Goal: Information Seeking & Learning: Check status

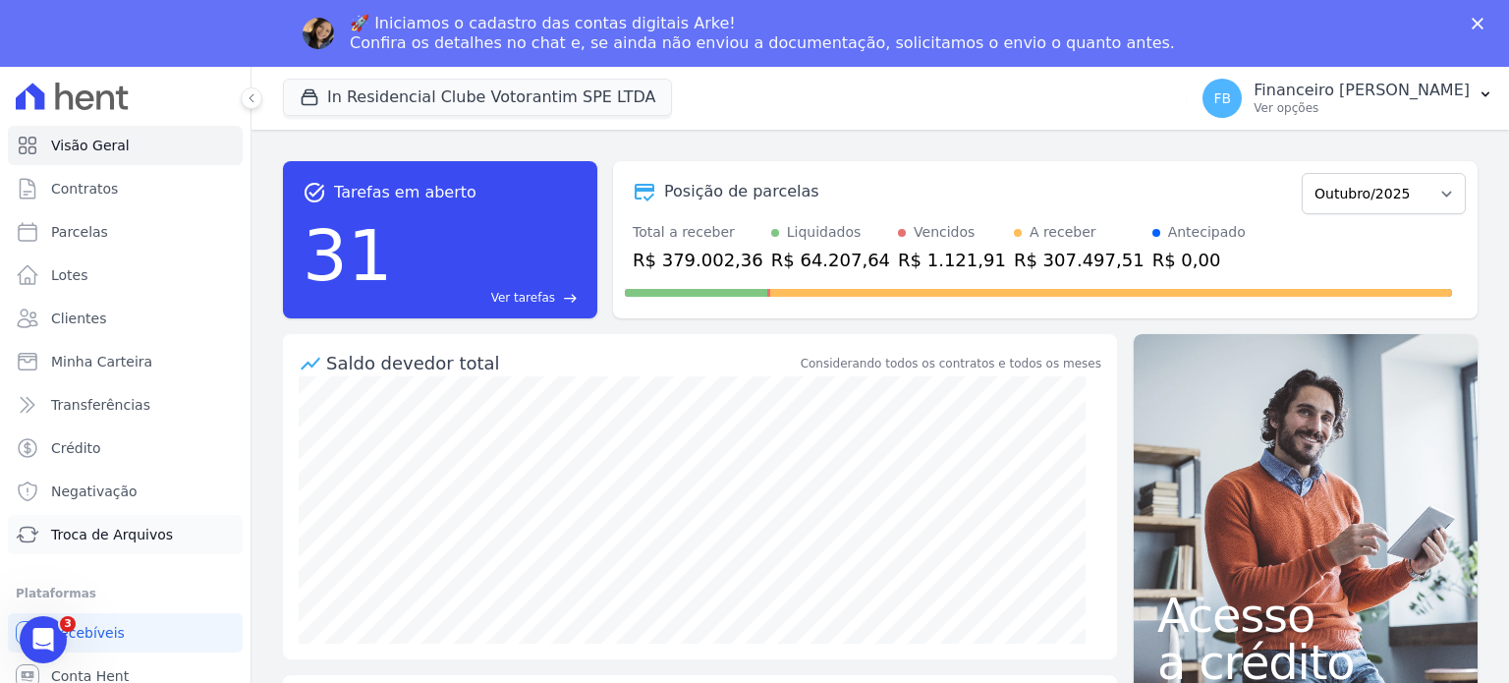
click at [100, 537] on span "Troca de Arquivos" at bounding box center [112, 535] width 122 height 20
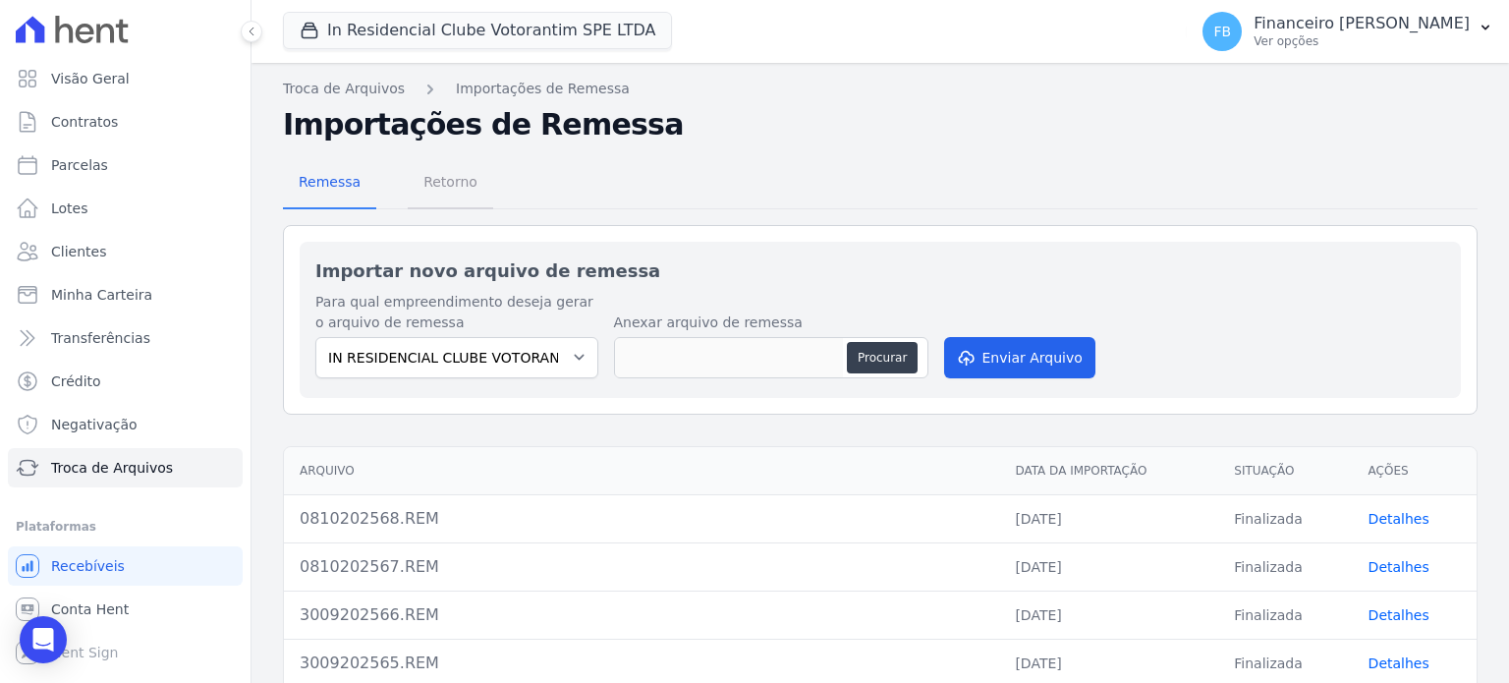
click at [457, 188] on span "Retorno" at bounding box center [451, 181] width 78 height 39
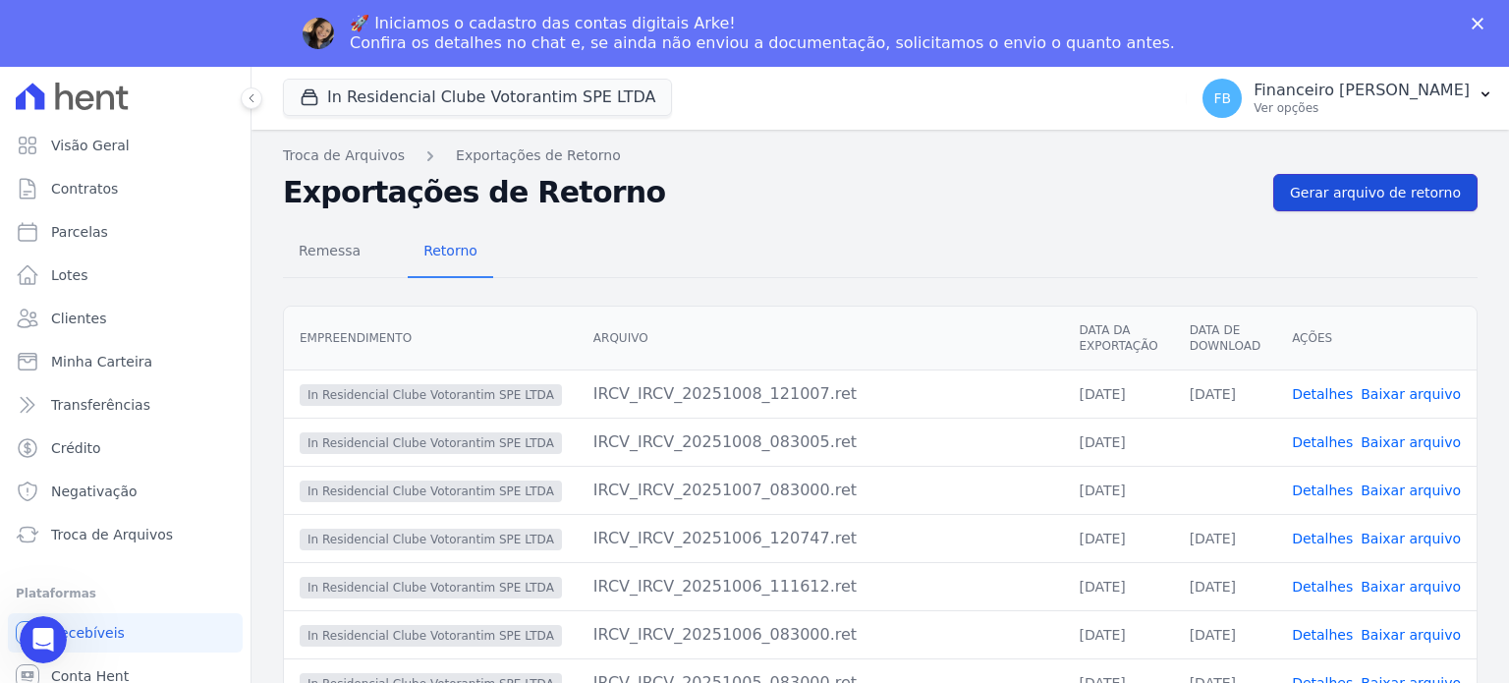
click at [1387, 189] on span "Gerar arquivo de retorno" at bounding box center [1375, 193] width 171 height 20
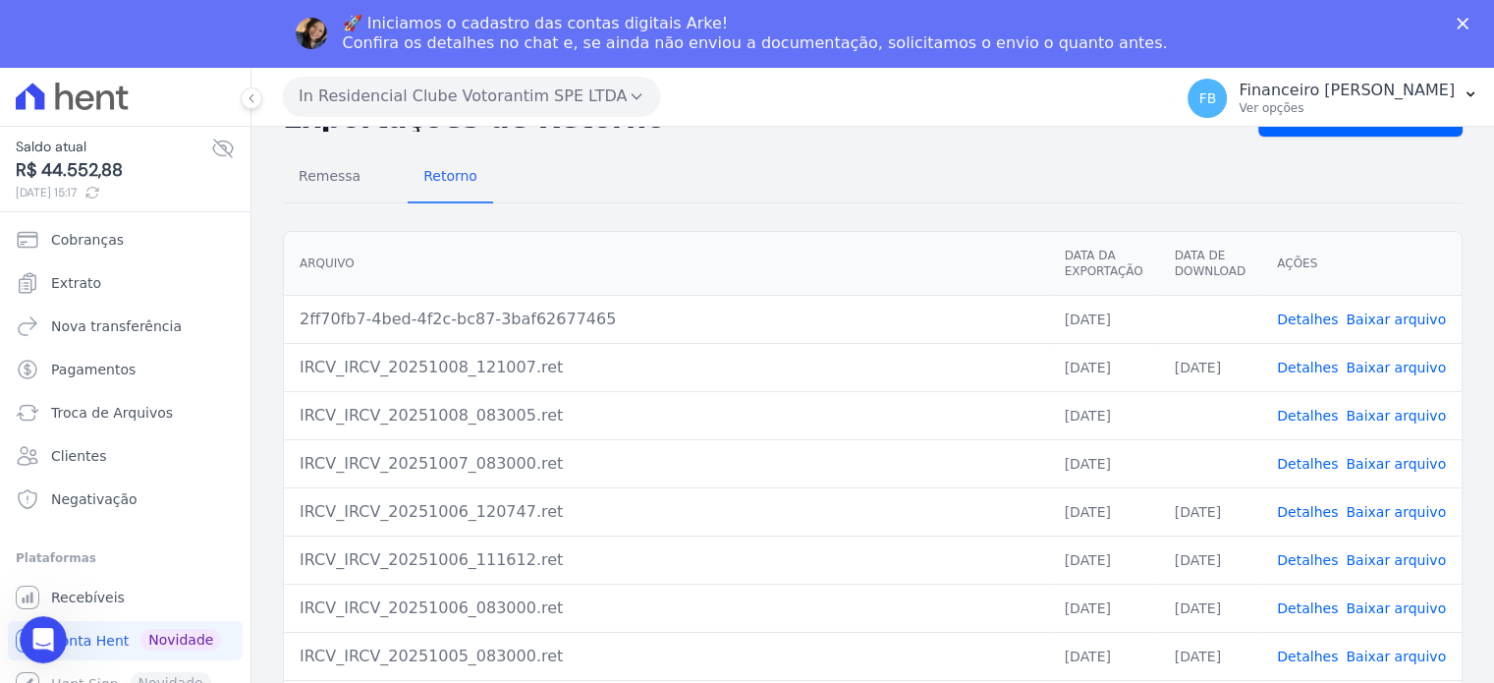
scroll to position [196, 0]
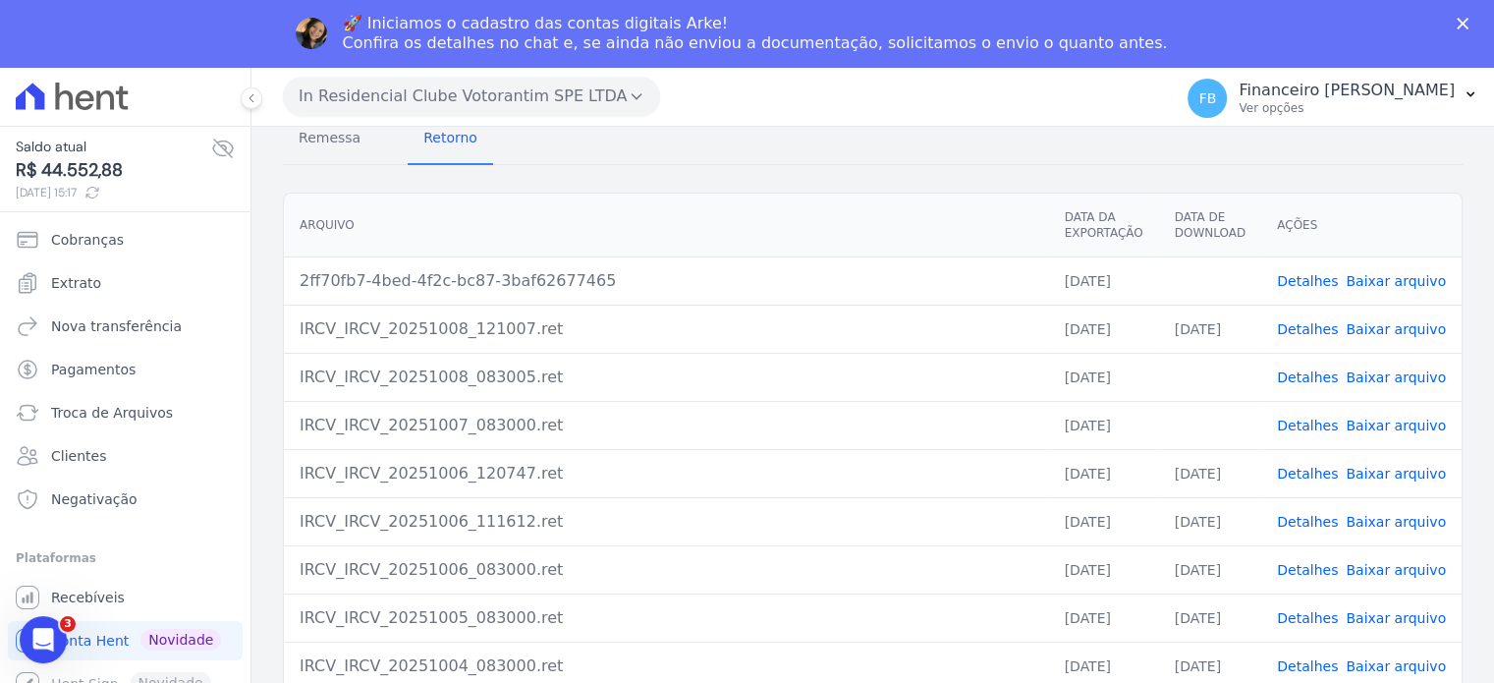
click at [1411, 418] on link "Baixar arquivo" at bounding box center [1396, 426] width 100 height 16
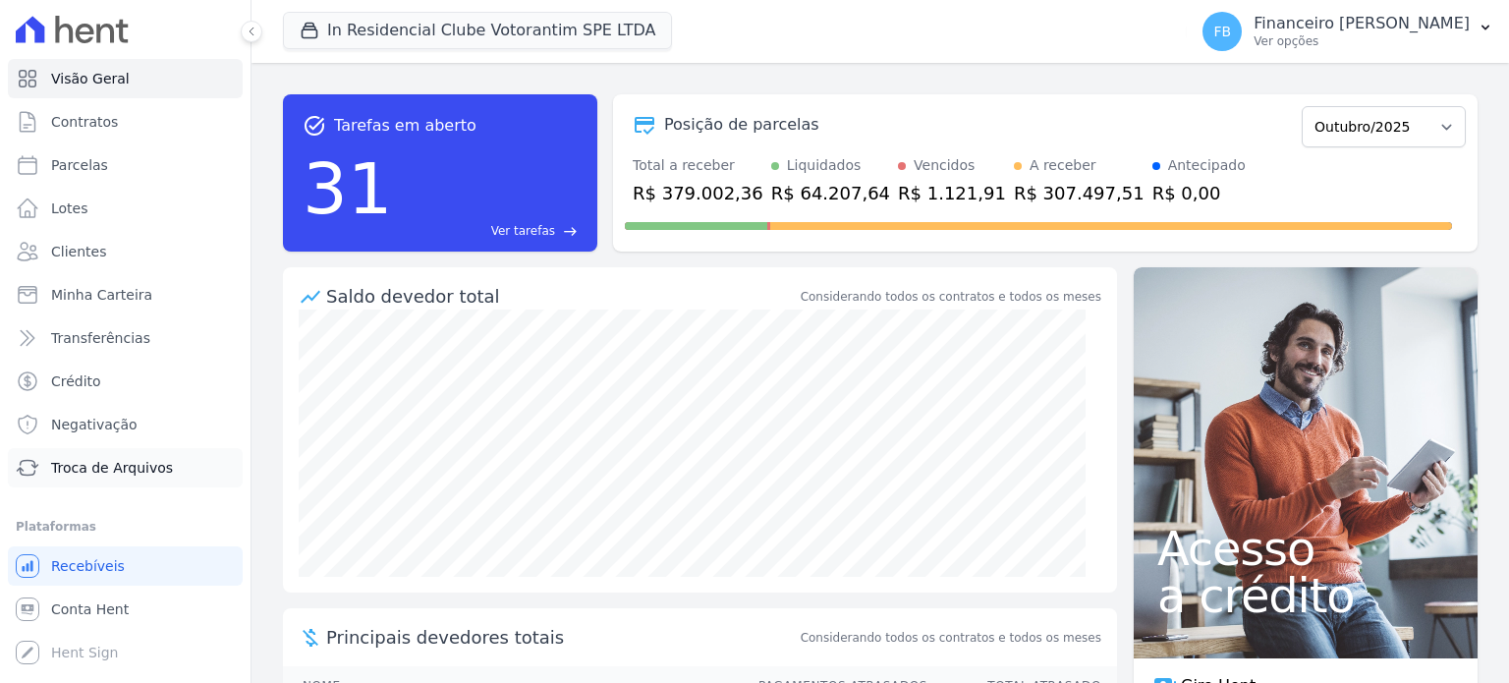
click at [145, 466] on span "Troca de Arquivos" at bounding box center [112, 468] width 122 height 20
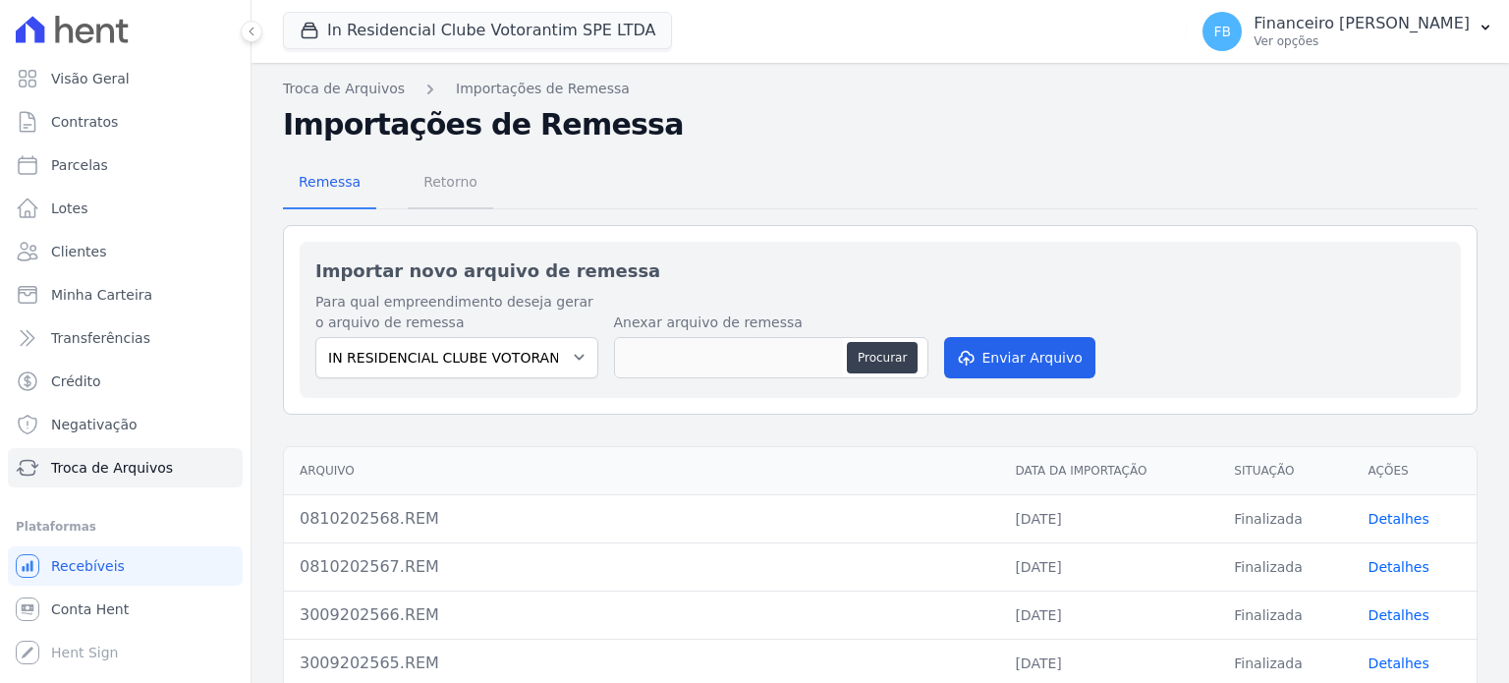
click at [455, 188] on span "Retorno" at bounding box center [451, 181] width 78 height 39
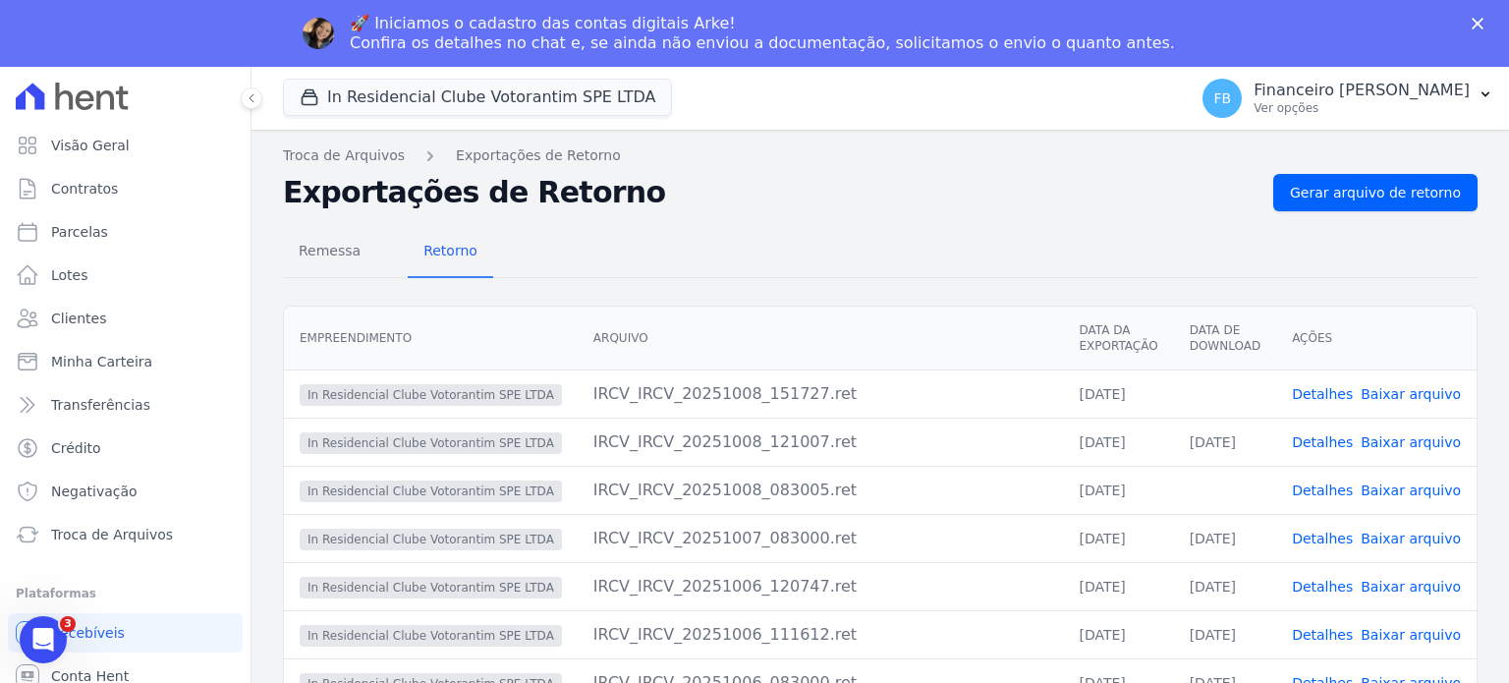
click at [1418, 496] on link "Baixar arquivo" at bounding box center [1411, 490] width 100 height 16
click at [1430, 393] on link "Baixar arquivo" at bounding box center [1411, 394] width 100 height 16
click at [40, 637] on icon "Abrir mensagem da Intercom" at bounding box center [41, 637] width 32 height 32
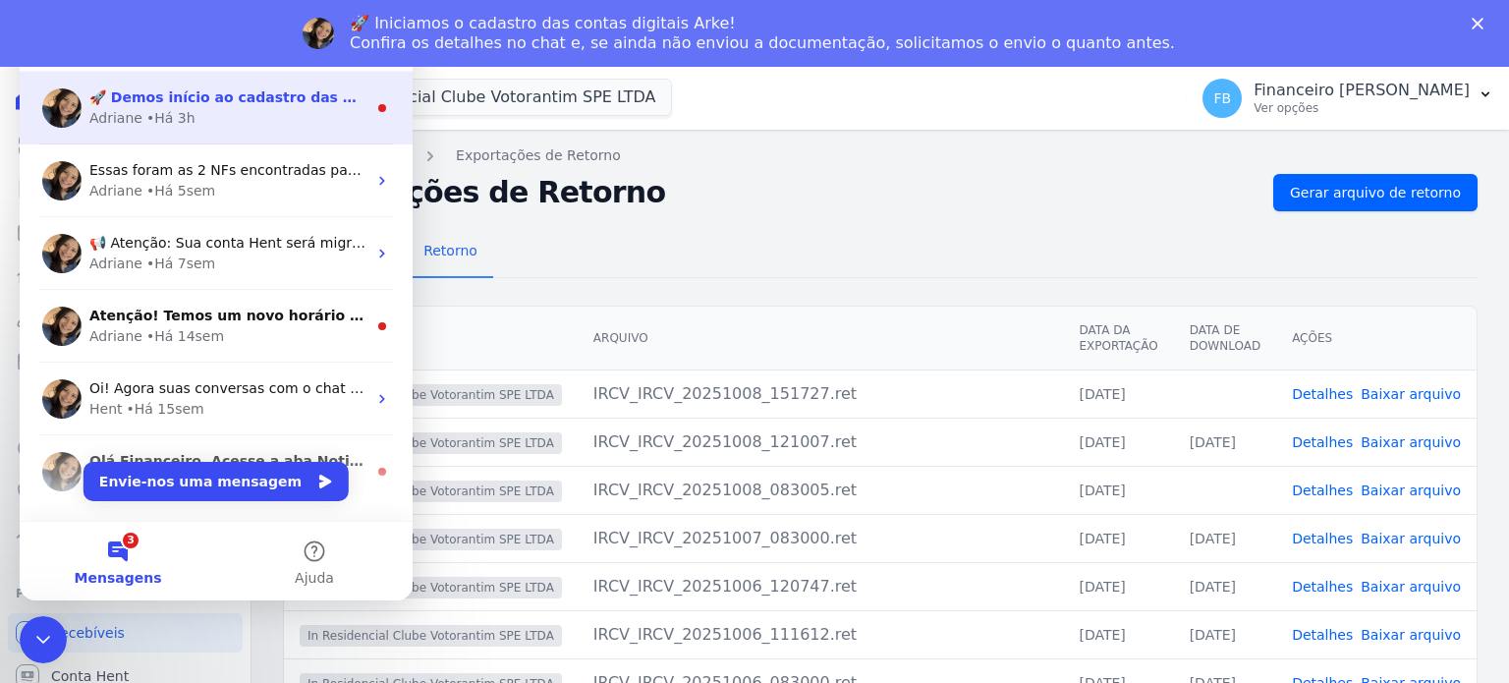
click at [198, 120] on div "Adriane • Há 3h" at bounding box center [227, 118] width 277 height 21
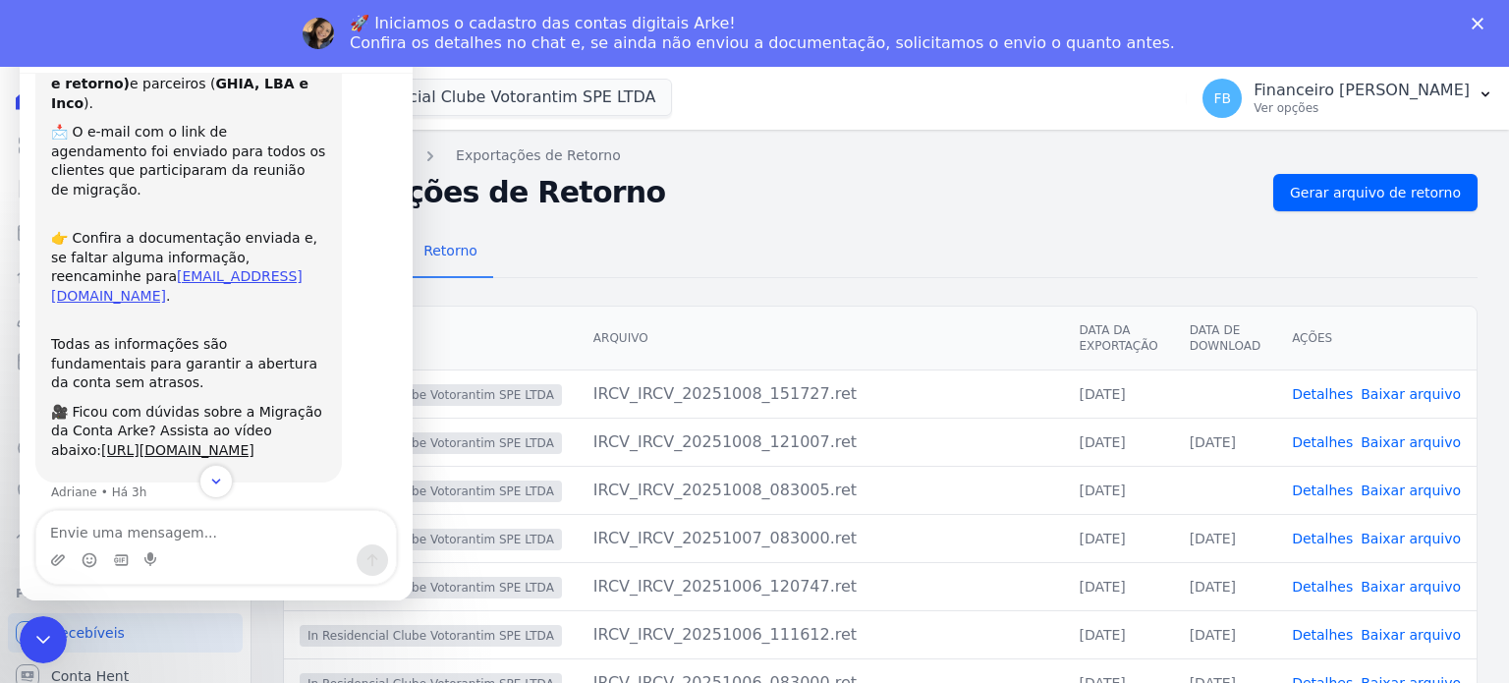
scroll to position [150, 0]
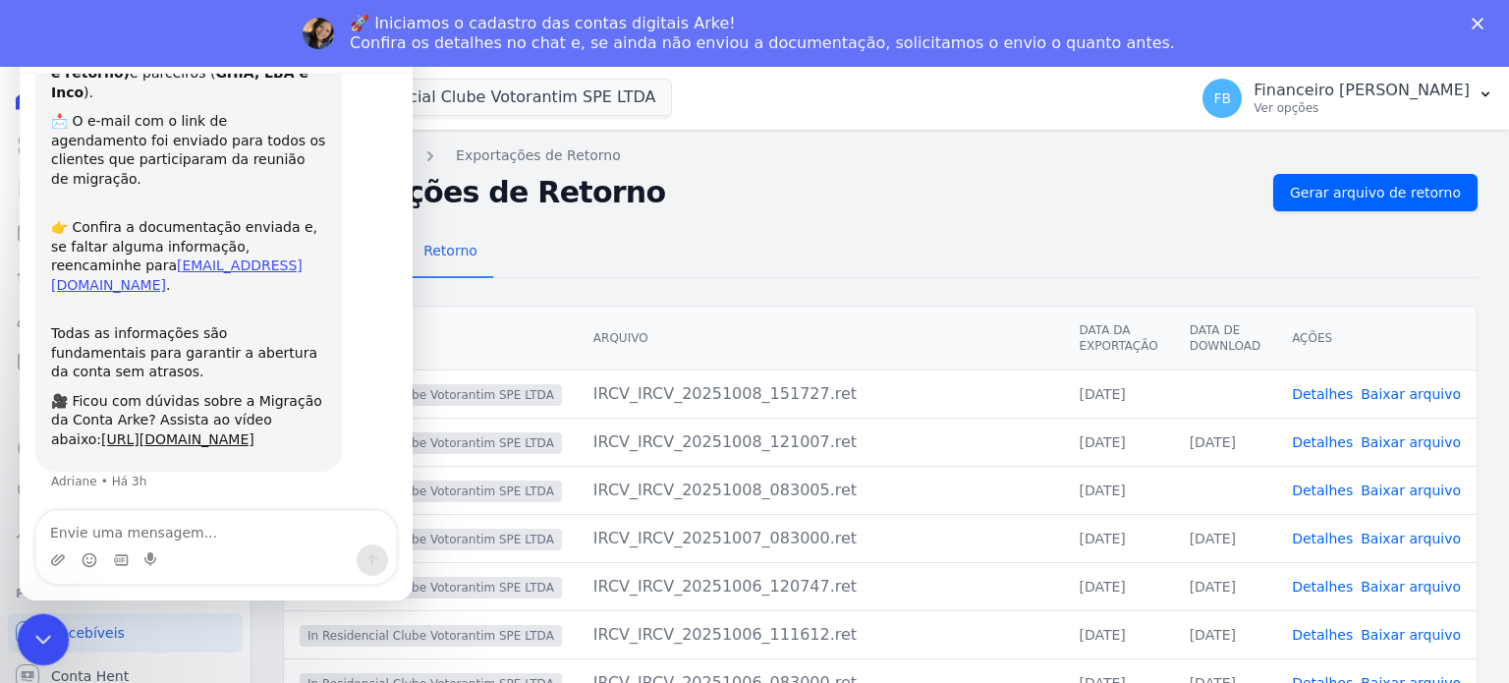
click at [38, 640] on icon "Fechar mensagem da Intercom" at bounding box center [40, 637] width 24 height 24
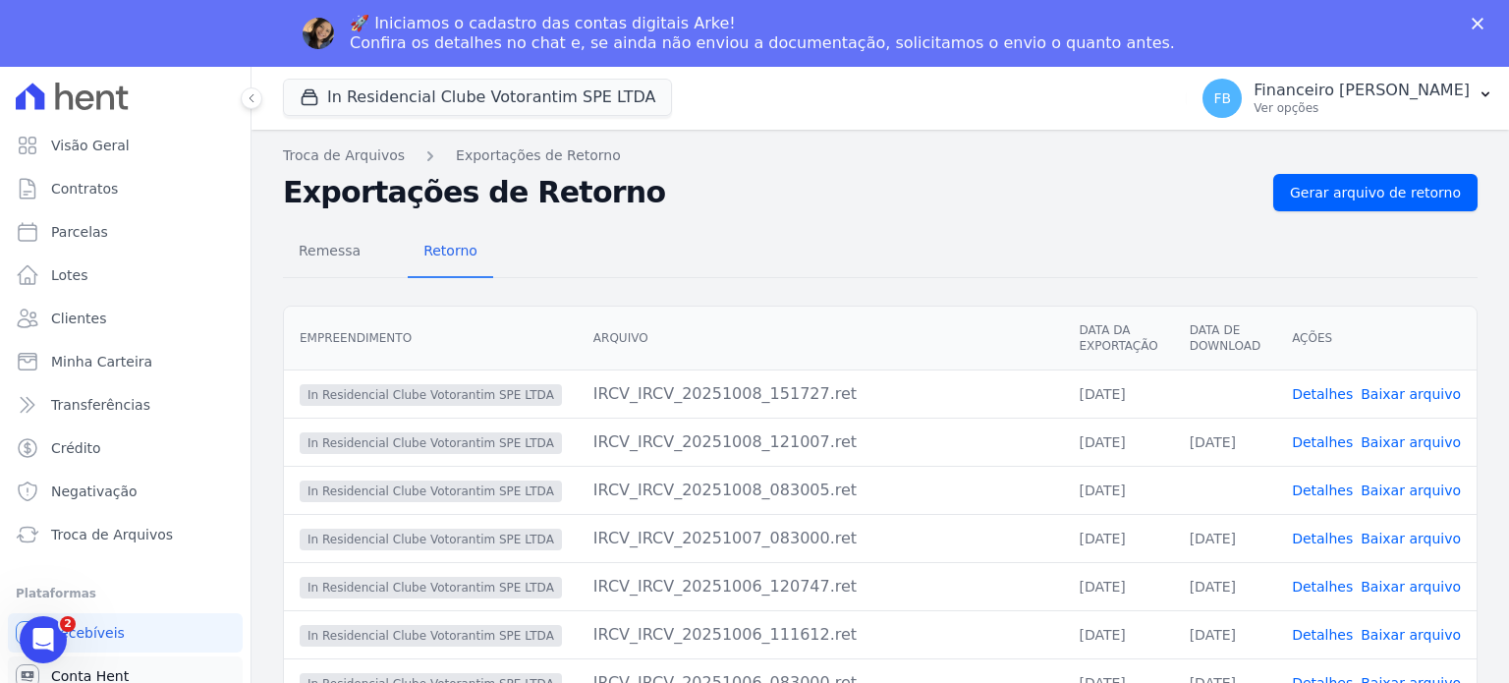
click at [119, 671] on span "Conta Hent" at bounding box center [90, 676] width 78 height 20
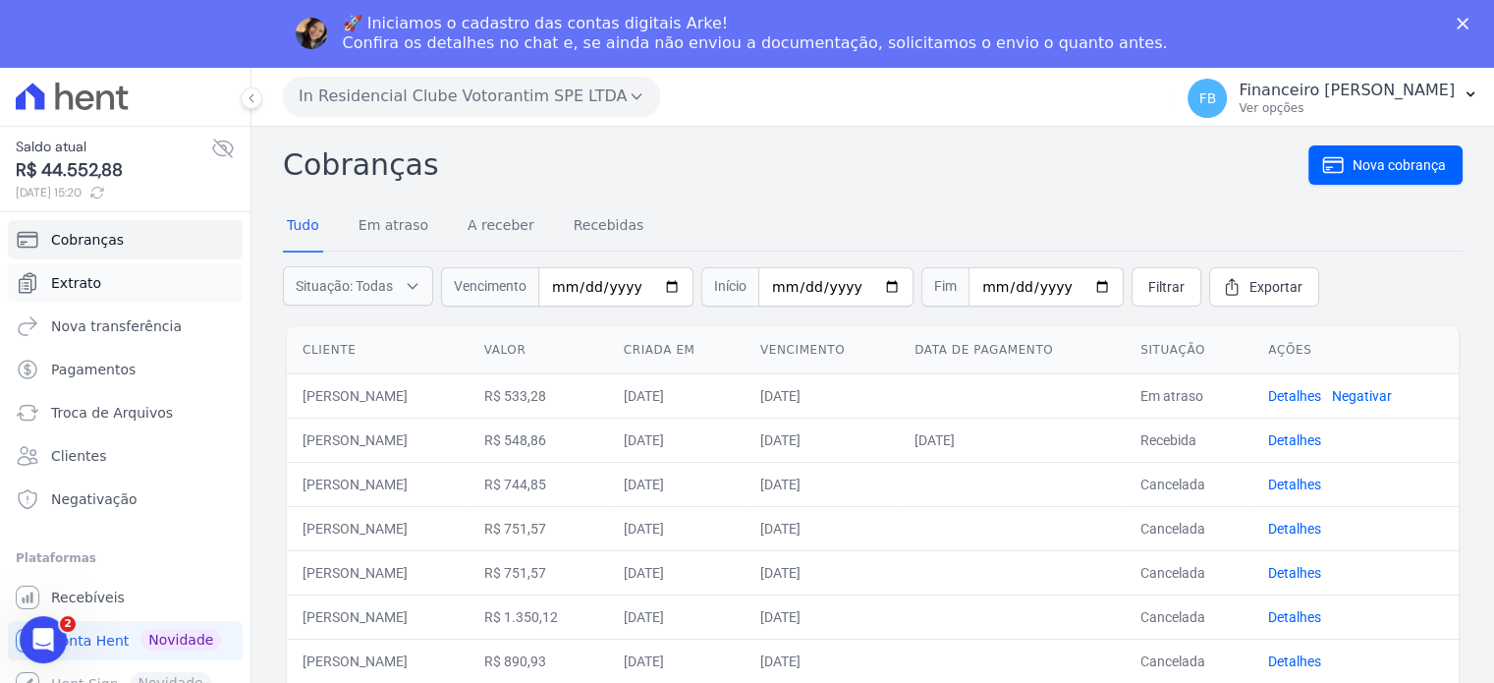
click at [104, 281] on link "Extrato" at bounding box center [125, 282] width 235 height 39
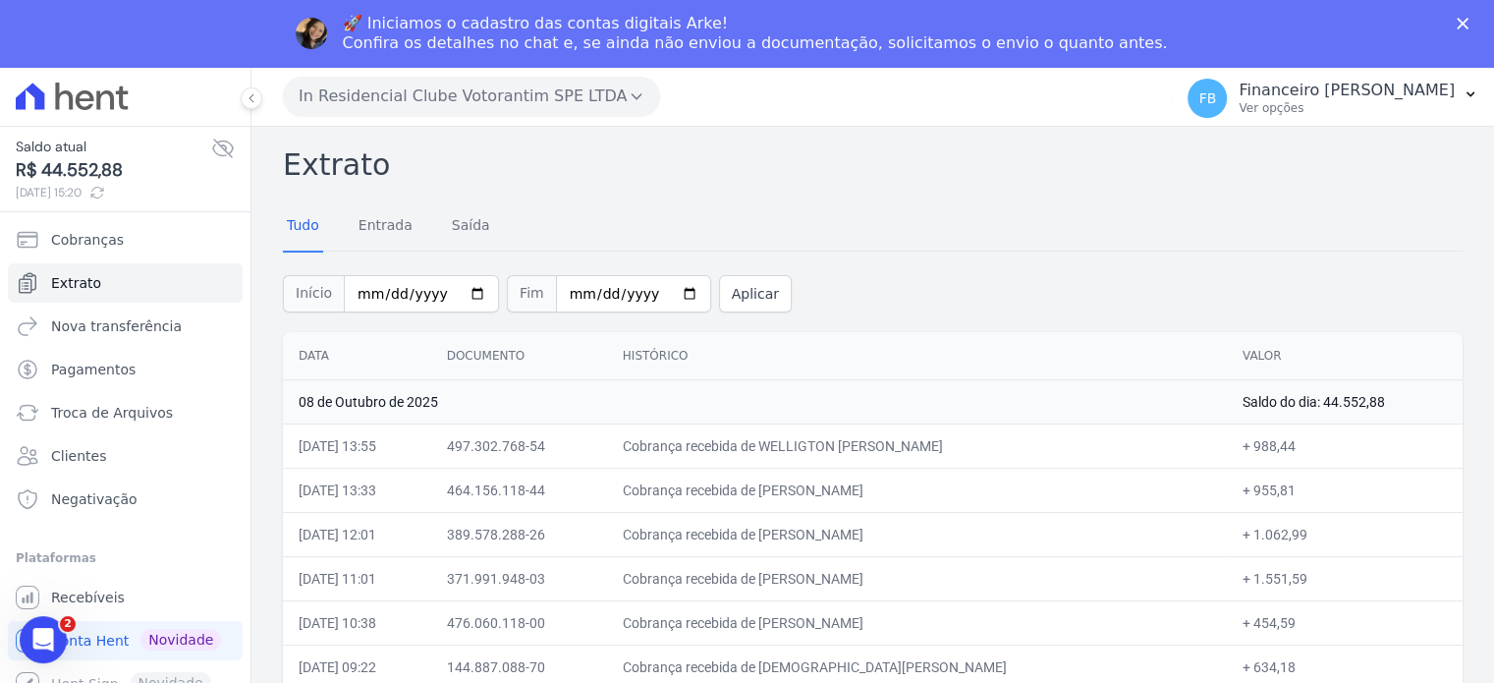
drag, startPoint x: 1282, startPoint y: 251, endPoint x: 298, endPoint y: 352, distance: 989.5
click at [482, 103] on button "In Residencial Clube Votorantim SPE LTDA" at bounding box center [471, 96] width 377 height 39
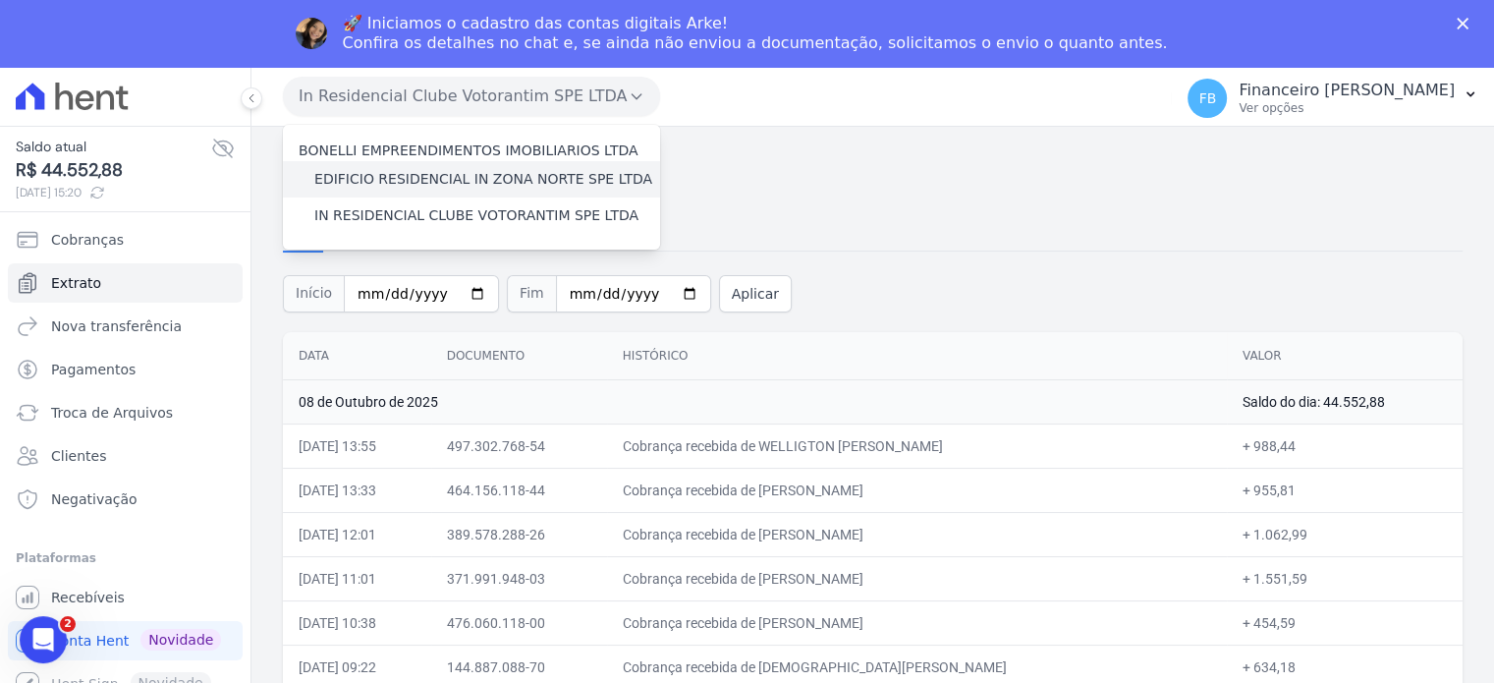
click at [483, 179] on label "EDIFICIO RESIDENCIAL IN ZONA NORTE SPE LTDA" at bounding box center [483, 179] width 338 height 21
click at [0, 0] on input "EDIFICIO RESIDENCIAL IN ZONA NORTE SPE LTDA" at bounding box center [0, 0] width 0 height 0
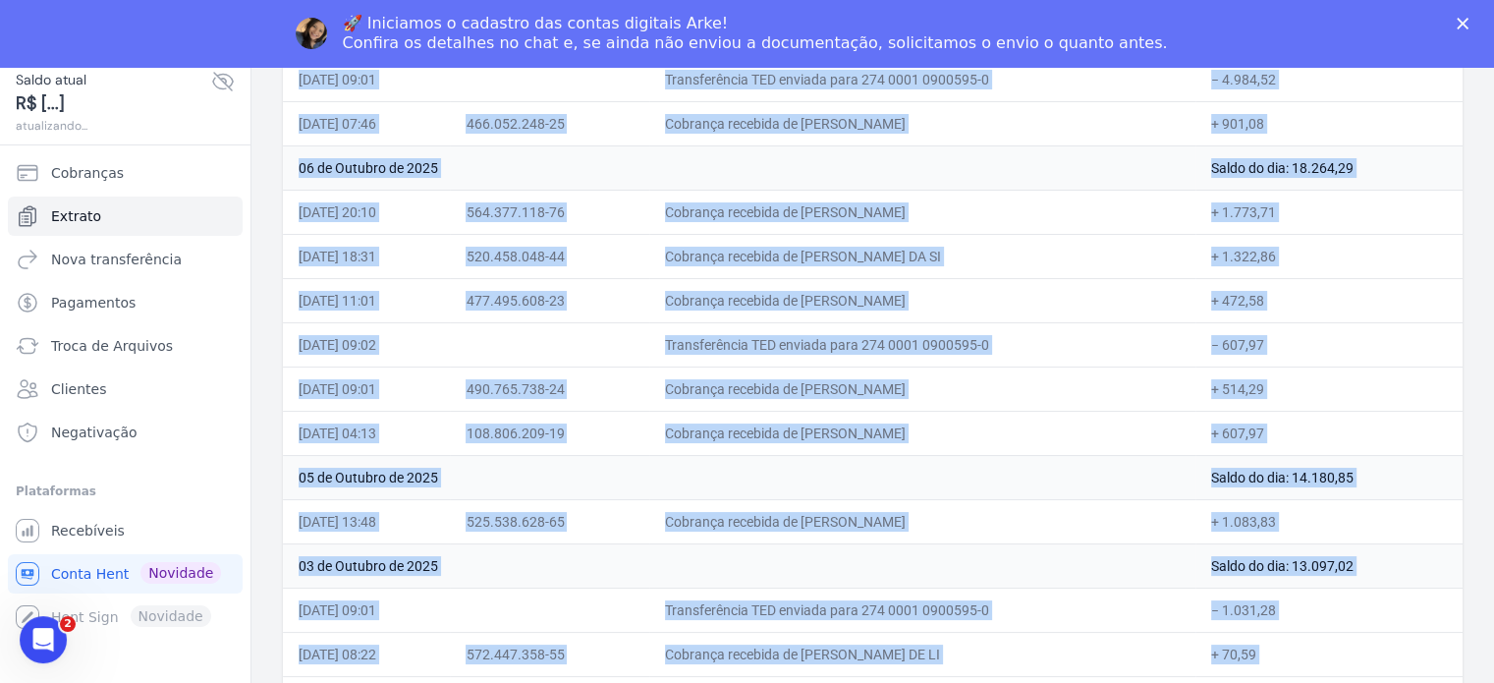
scroll to position [759, 0]
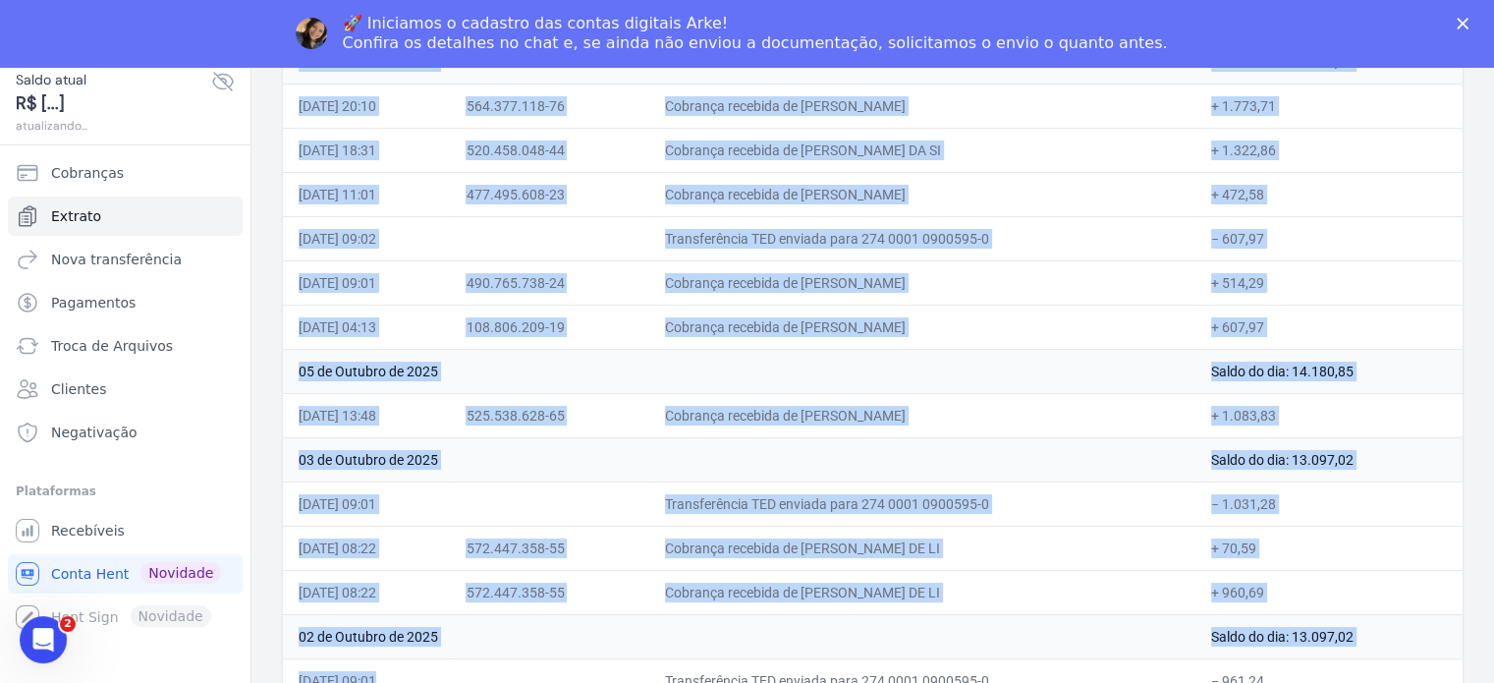
drag, startPoint x: 299, startPoint y: 353, endPoint x: 1283, endPoint y: 581, distance: 1010.4
click at [1283, 581] on table "Data Documento Histórico Valor [DATE] Saldo do dia: 17.156,74 [DATE] 12:58 148.…" at bounding box center [873, 170] width 1180 height 1329
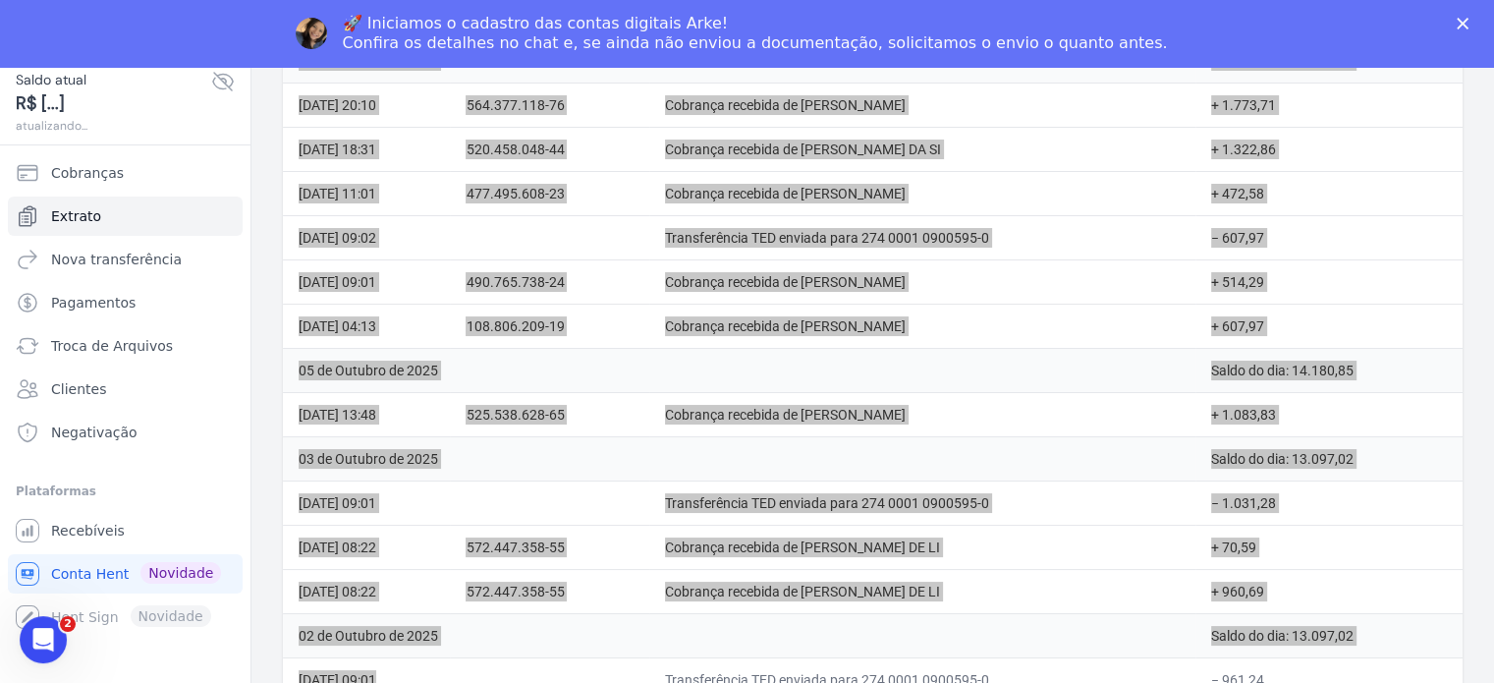
scroll to position [760, 0]
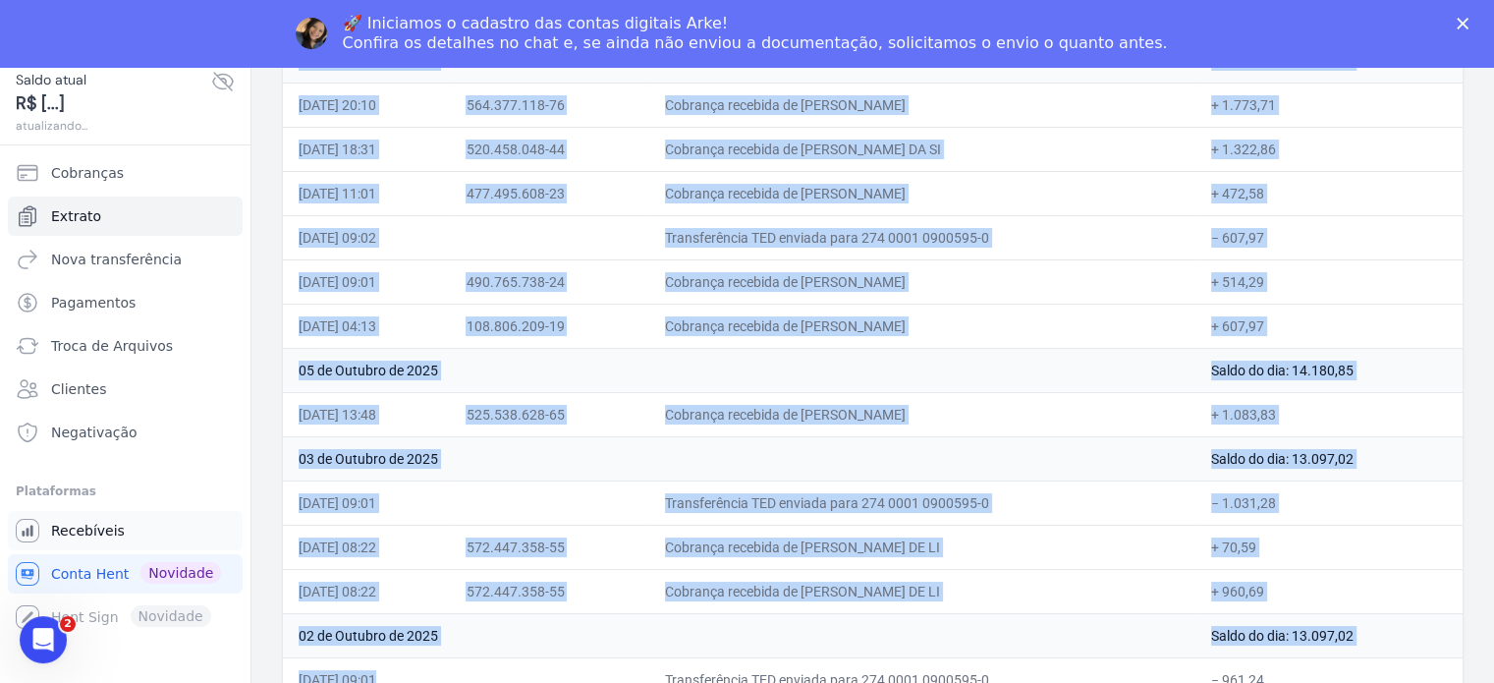
click at [114, 533] on span "Recebíveis" at bounding box center [88, 531] width 74 height 20
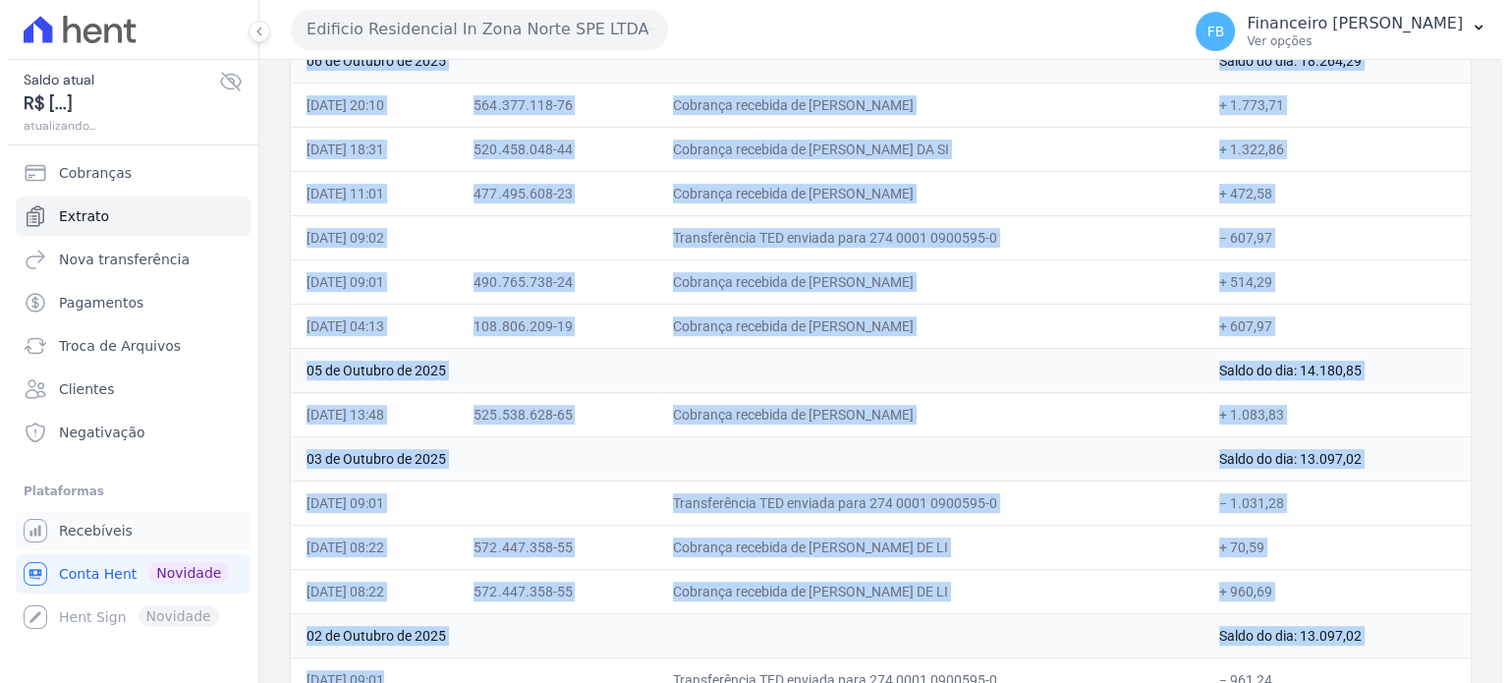
scroll to position [0, 0]
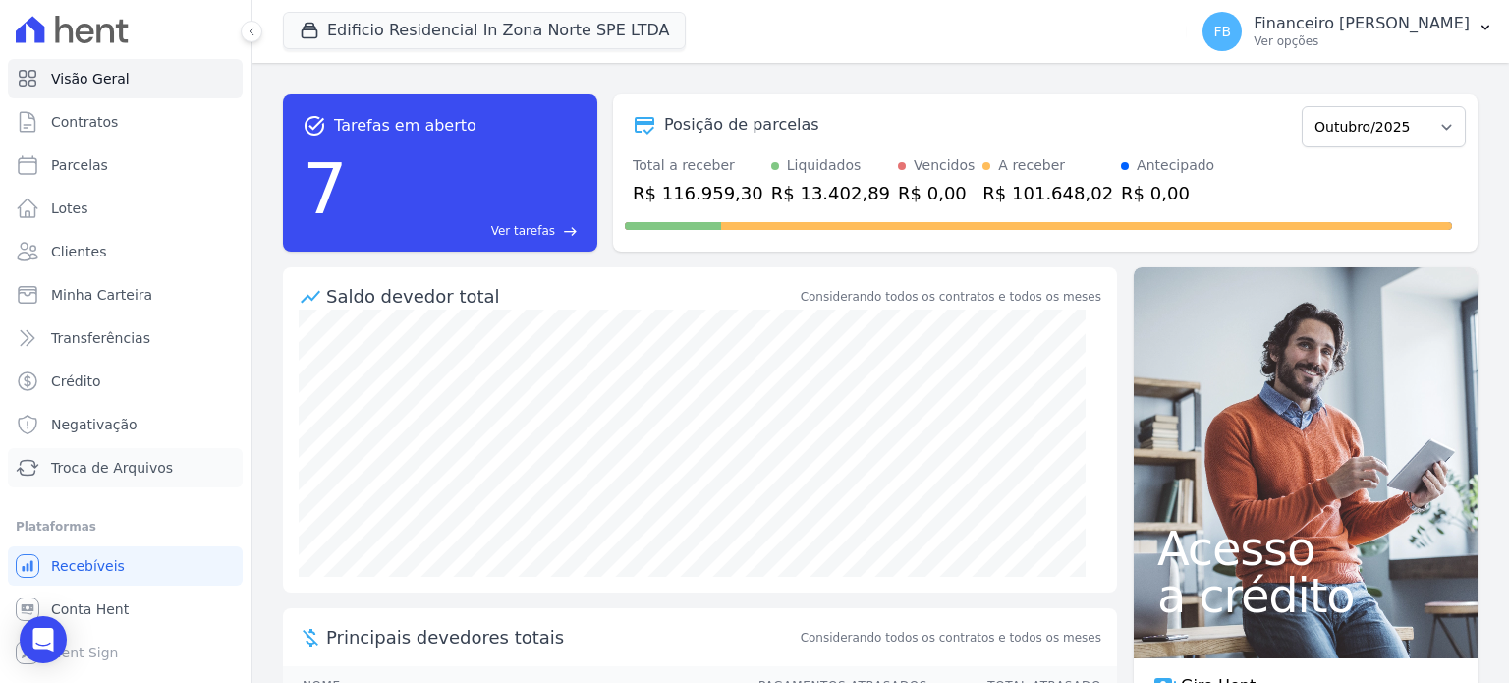
click at [122, 465] on ul "Visão Geral Contratos [GEOGRAPHIC_DATA] Lotes Clientes Minha Carteira Transferê…" at bounding box center [125, 273] width 235 height 428
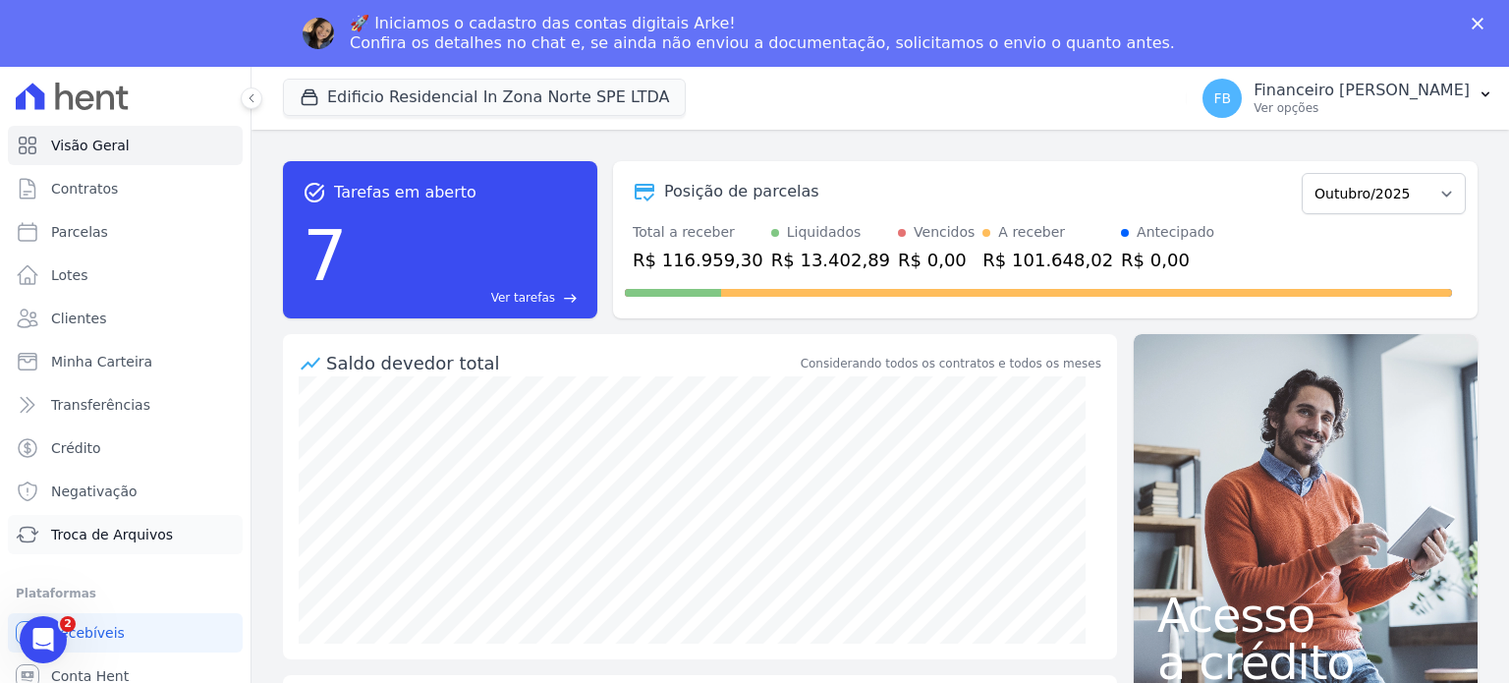
click at [113, 526] on span "Troca de Arquivos" at bounding box center [112, 535] width 122 height 20
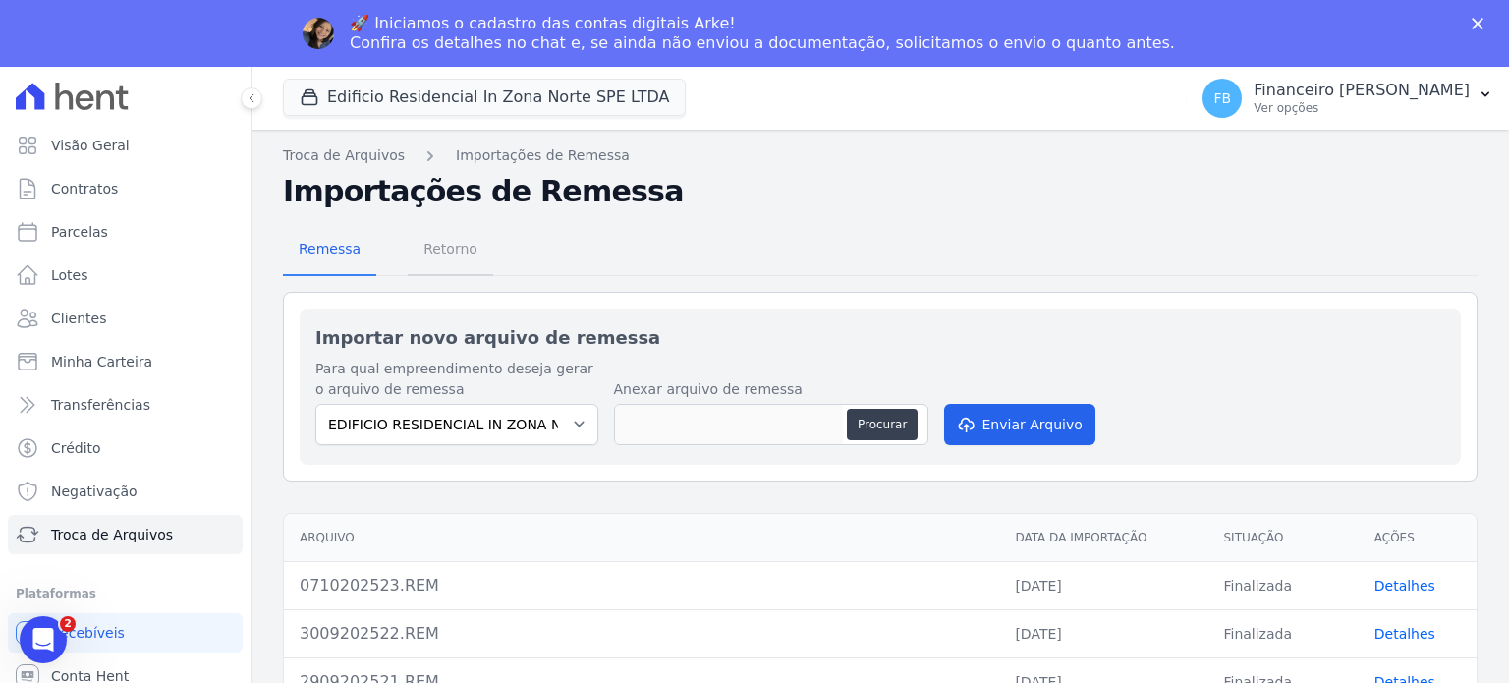
click at [454, 244] on span "Retorno" at bounding box center [451, 248] width 78 height 39
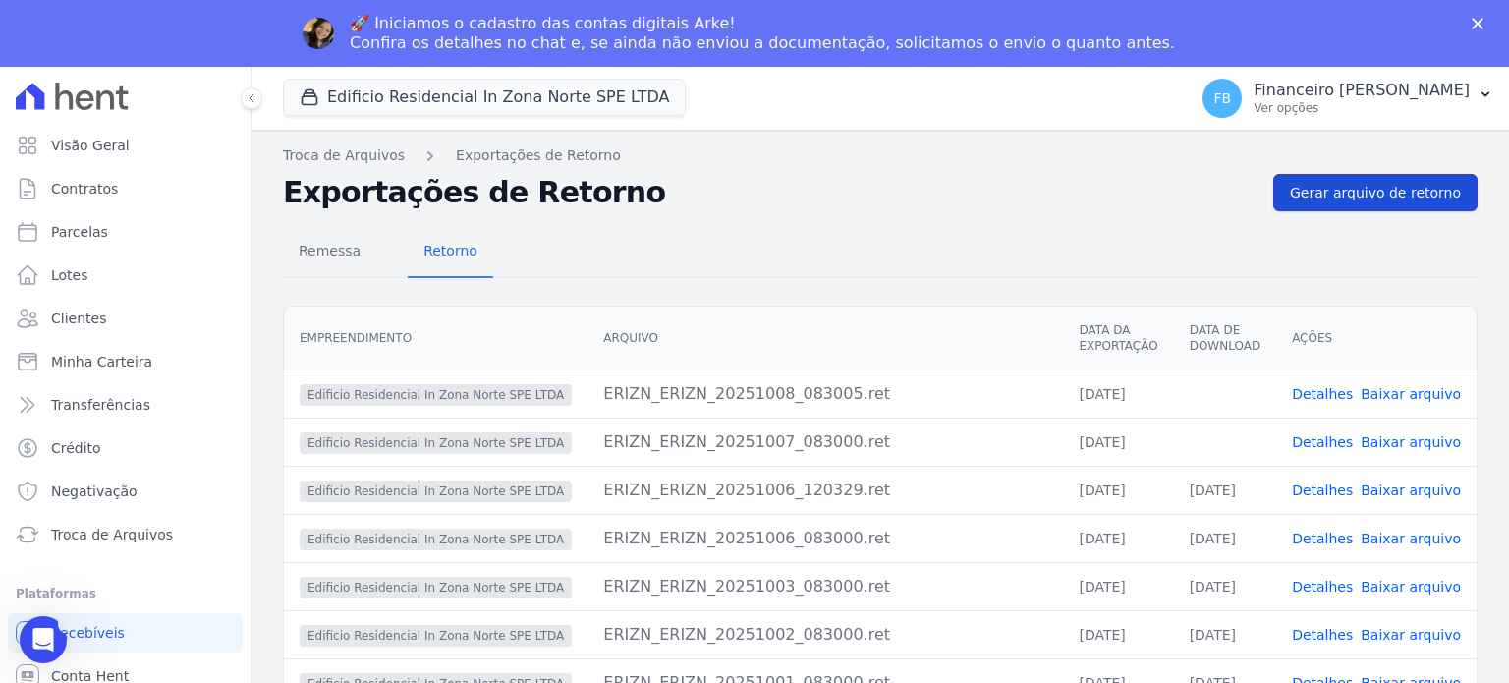
click at [1344, 194] on span "Gerar arquivo de retorno" at bounding box center [1375, 193] width 171 height 20
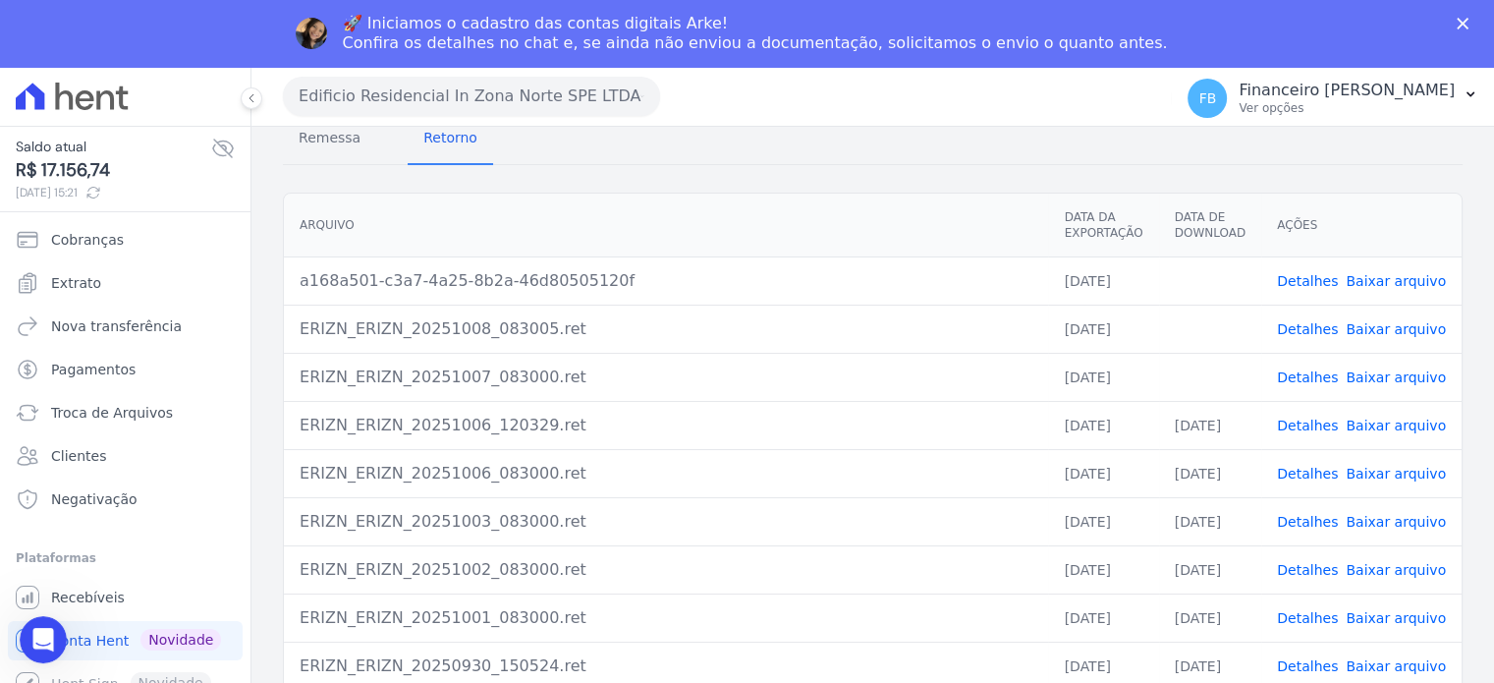
click at [1408, 369] on link "Baixar arquivo" at bounding box center [1396, 377] width 100 height 16
click at [1414, 321] on link "Baixar arquivo" at bounding box center [1396, 329] width 100 height 16
click at [1372, 273] on link "Baixar arquivo" at bounding box center [1396, 281] width 100 height 16
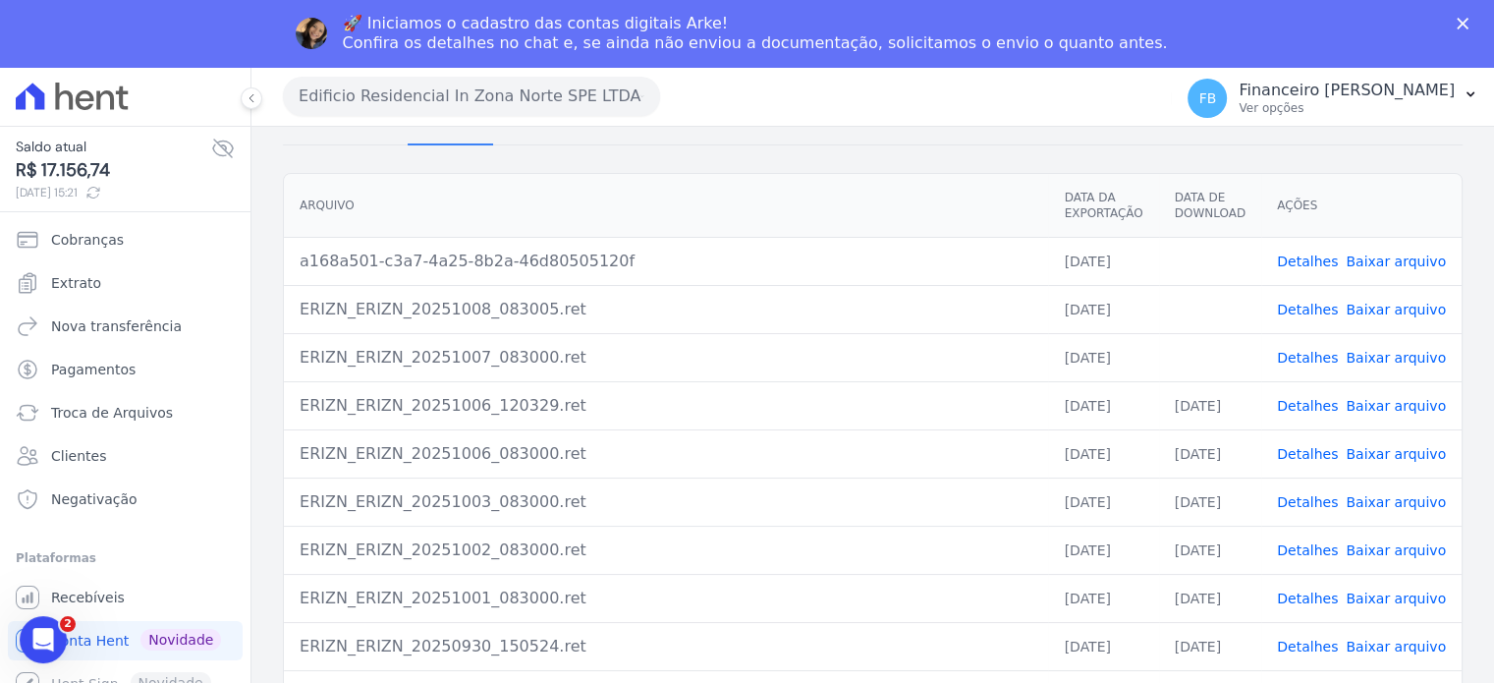
click at [493, 87] on button "Edificio Residencial In Zona Norte SPE LTDA" at bounding box center [471, 96] width 377 height 39
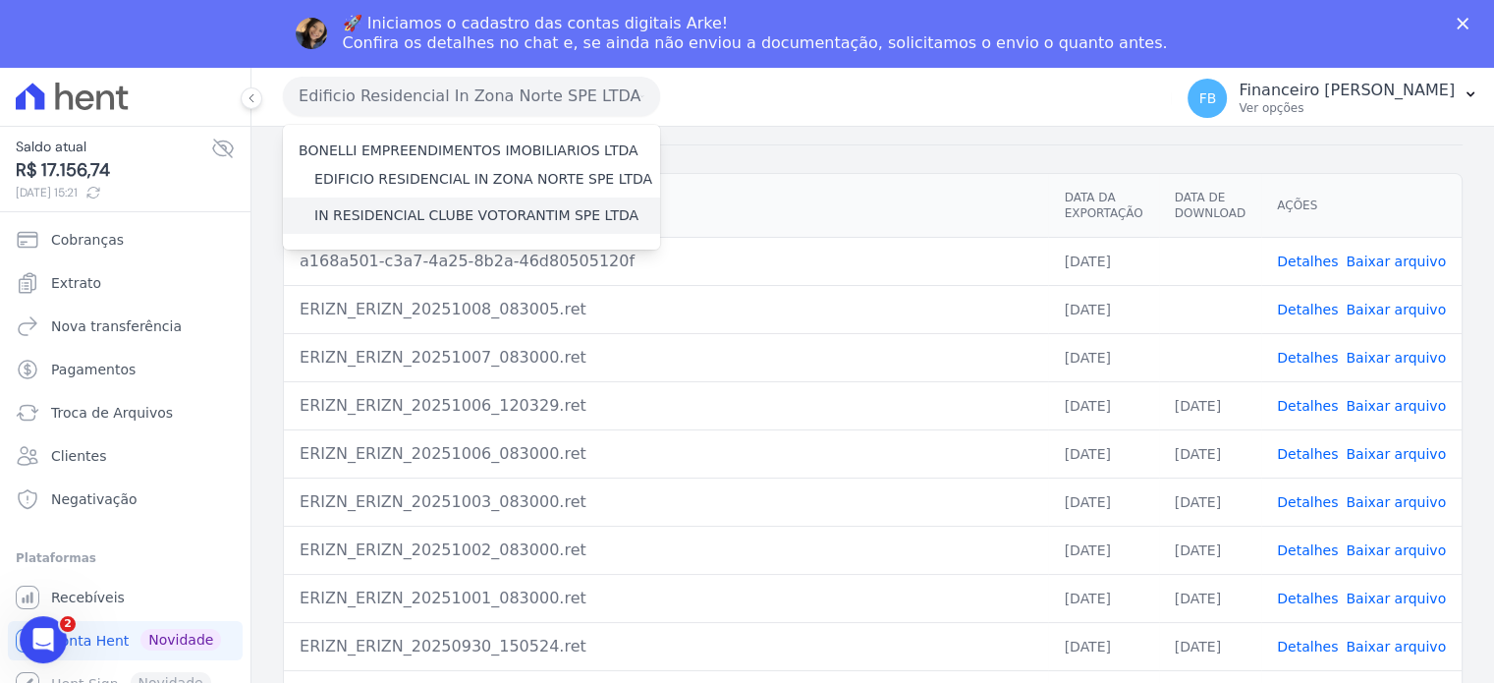
click at [495, 219] on label "IN RESIDENCIAL CLUBE VOTORANTIM SPE LTDA" at bounding box center [476, 215] width 324 height 21
click at [0, 0] on input "IN RESIDENCIAL CLUBE VOTORANTIM SPE LTDA" at bounding box center [0, 0] width 0 height 0
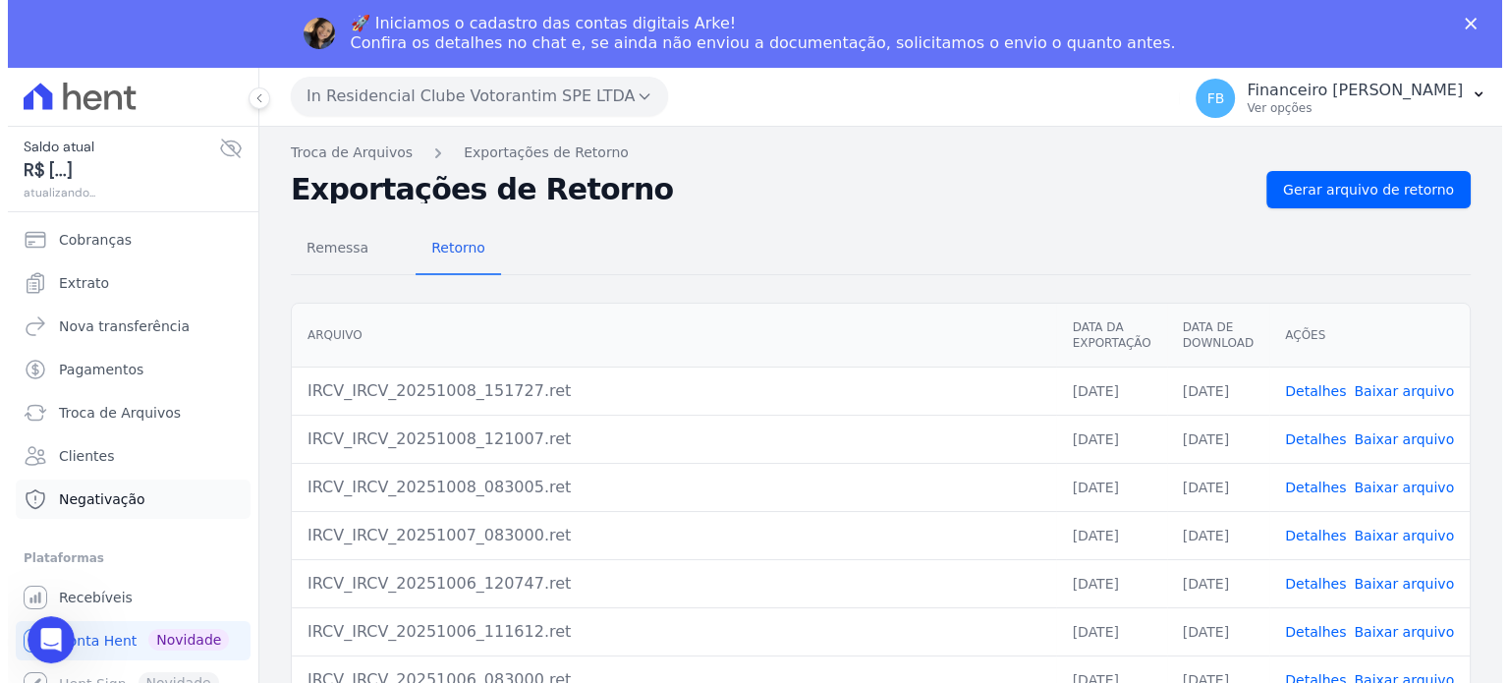
scroll to position [0, 0]
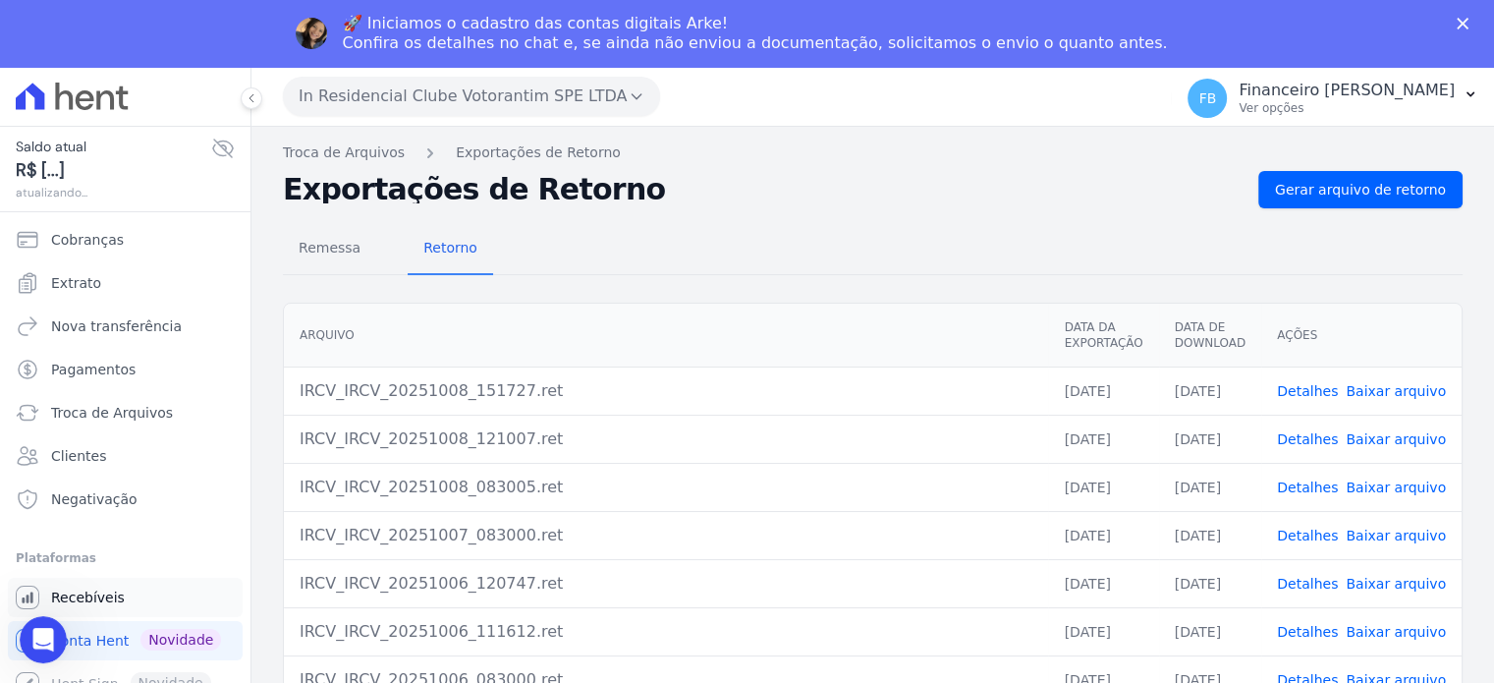
click at [114, 600] on span "Recebíveis" at bounding box center [88, 597] width 74 height 20
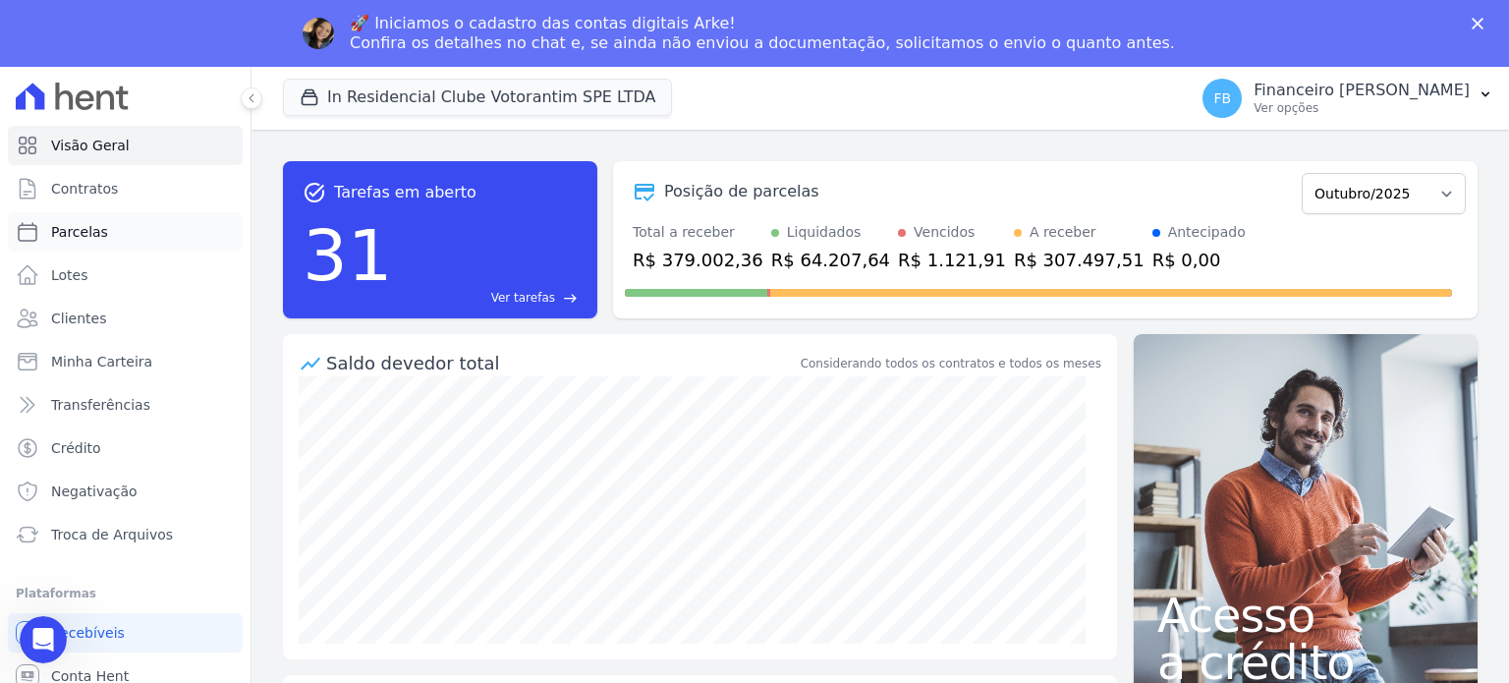
click at [95, 231] on span "Parcelas" at bounding box center [79, 232] width 57 height 20
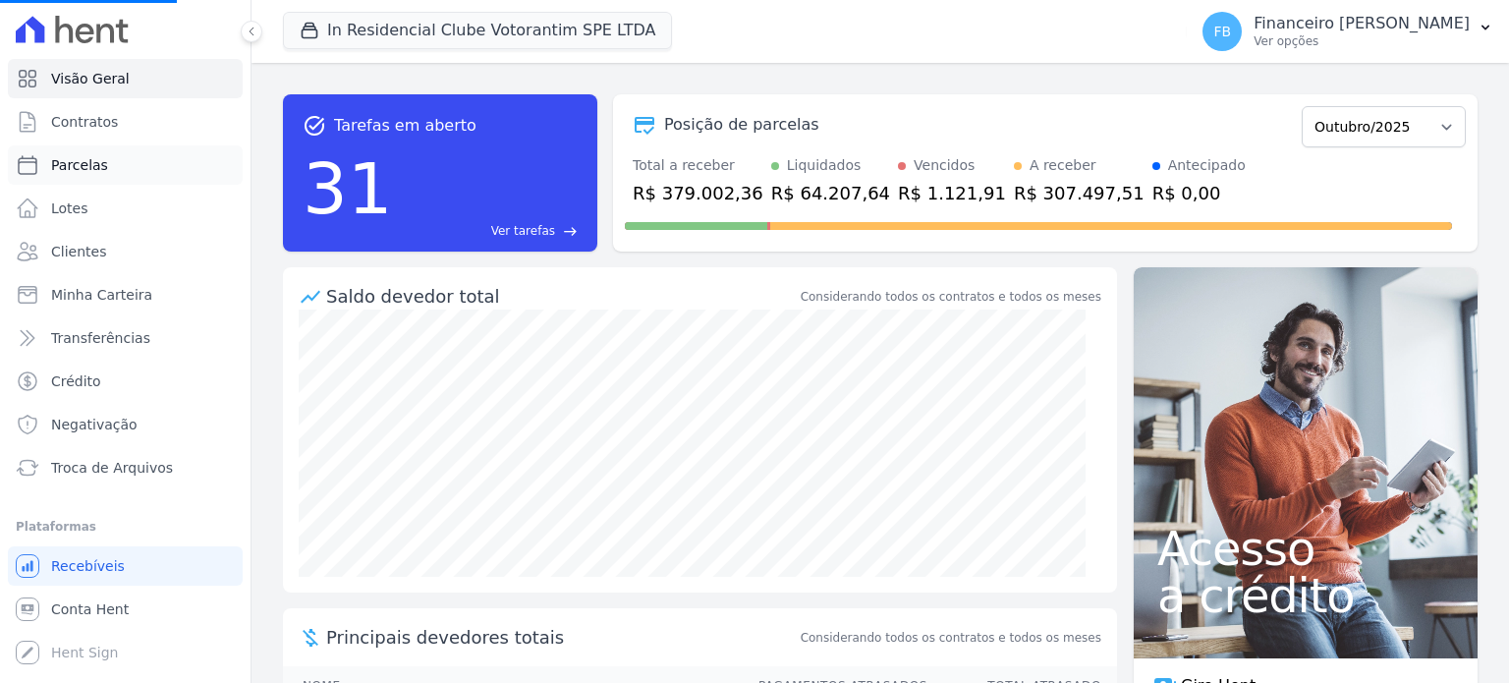
select select
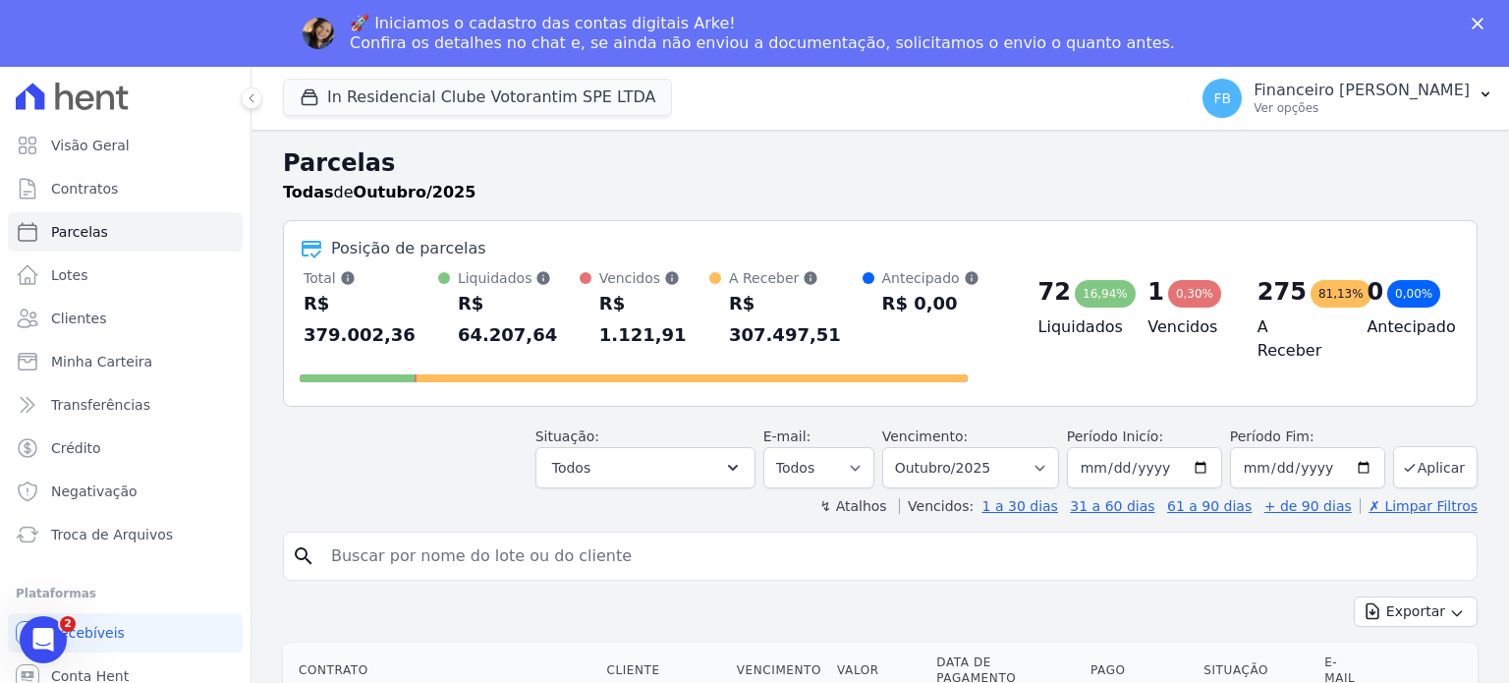
click at [410, 536] on input "search" at bounding box center [893, 555] width 1149 height 39
type input "a"
type input "maira"
select select
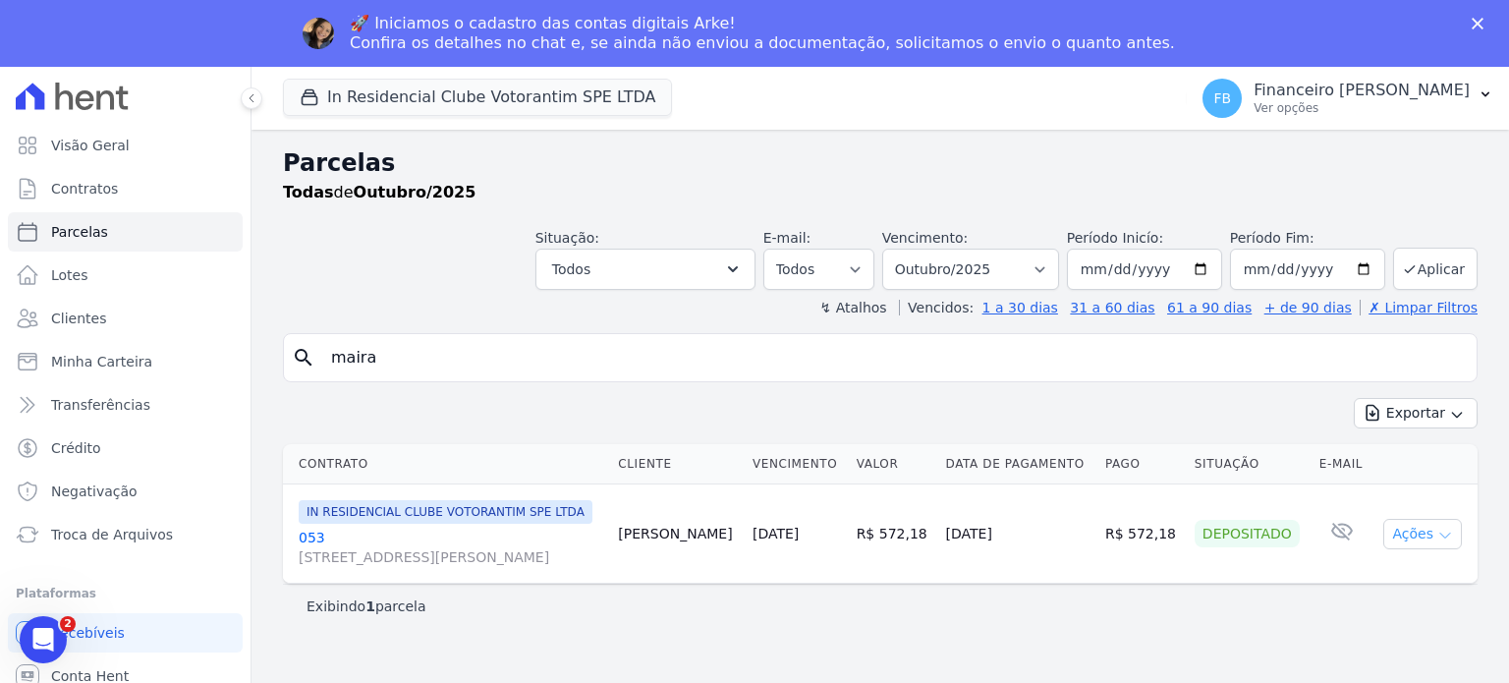
click at [1450, 537] on icon "button" at bounding box center [1445, 536] width 16 height 16
click at [1248, 531] on div "Depositado" at bounding box center [1247, 534] width 105 height 28
click at [137, 531] on span "Troca de Arquivos" at bounding box center [112, 535] width 122 height 20
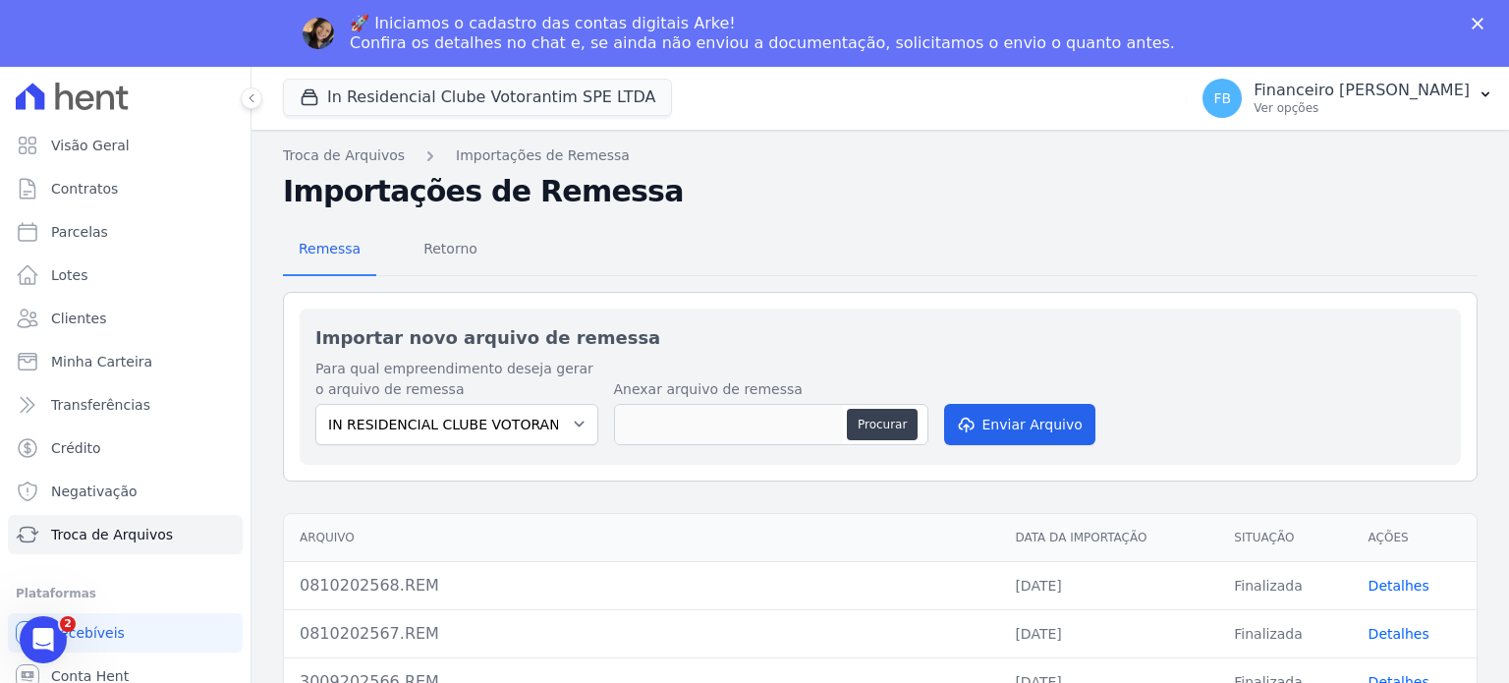
click at [1473, 28] on polygon "Fechar" at bounding box center [1478, 24] width 12 height 12
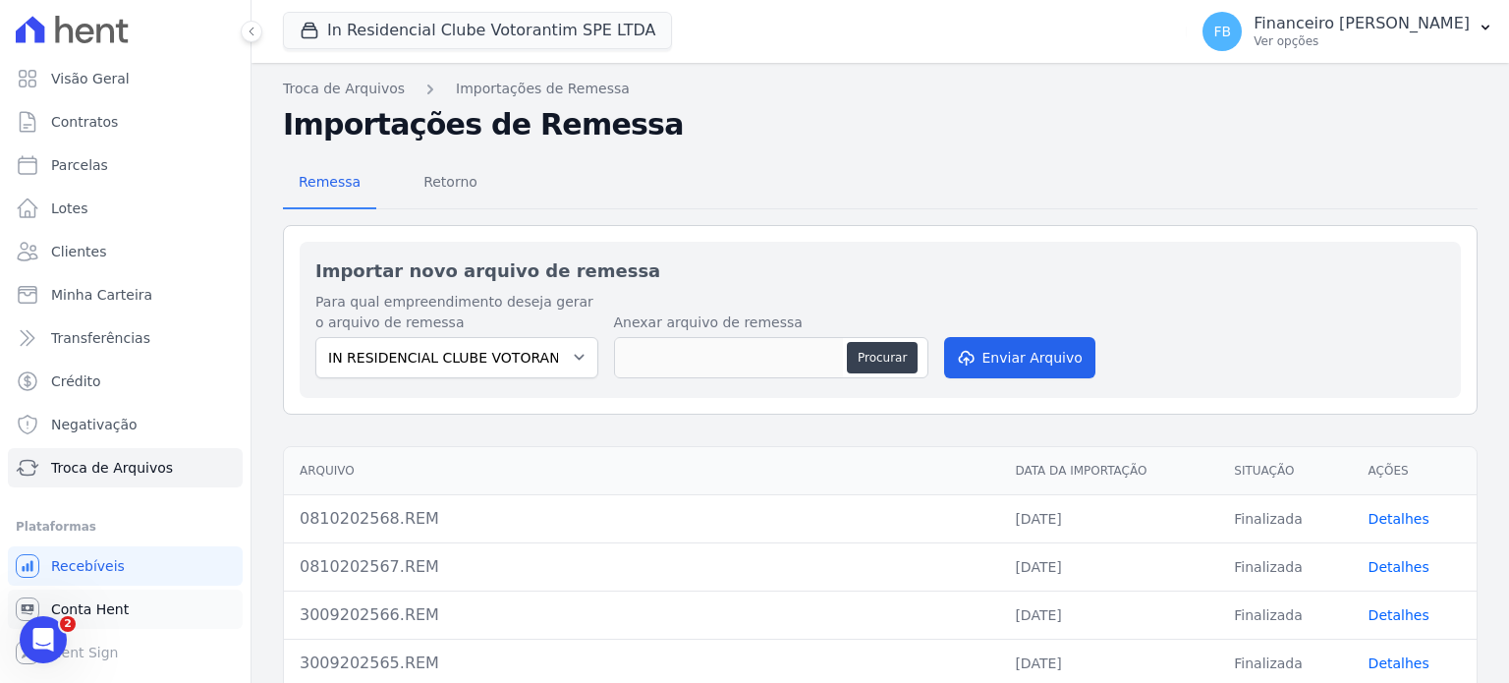
click at [143, 604] on link "Conta Hent" at bounding box center [125, 608] width 235 height 39
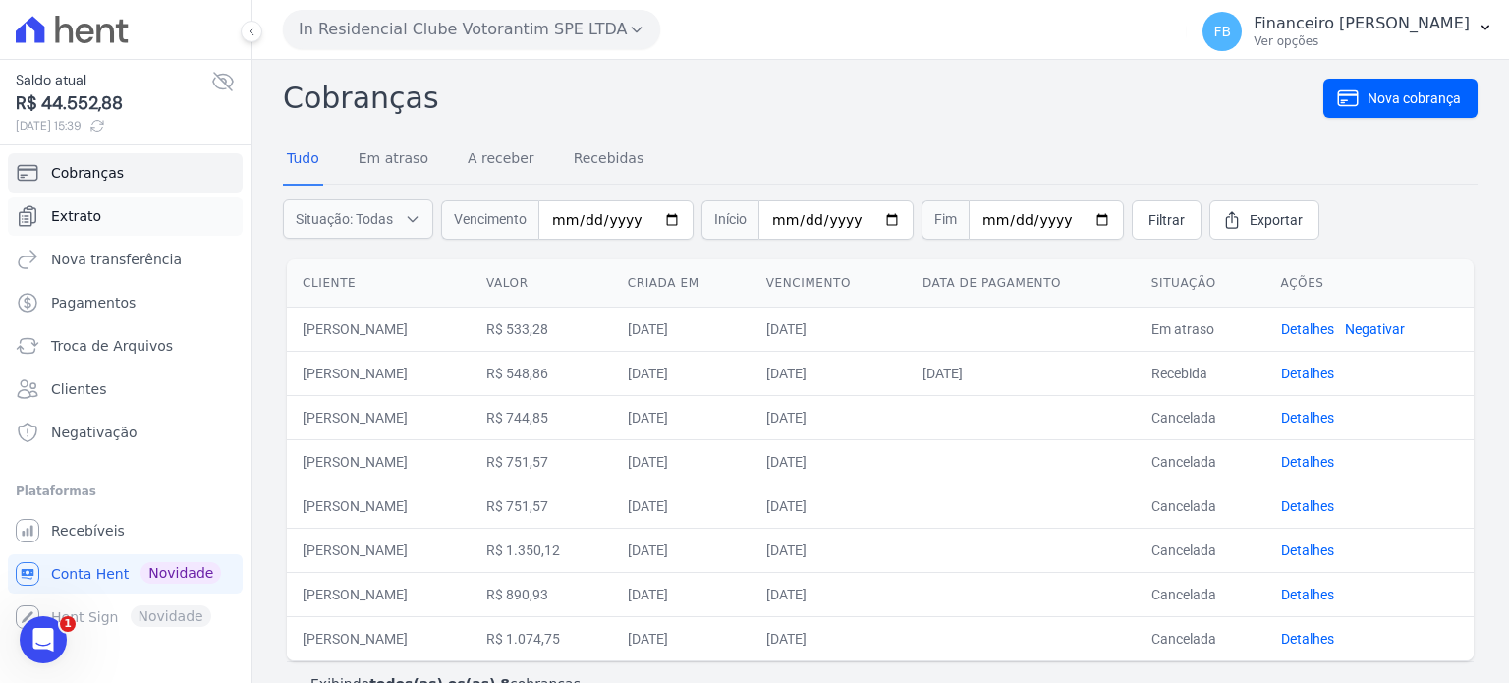
click at [151, 209] on link "Extrato" at bounding box center [125, 215] width 235 height 39
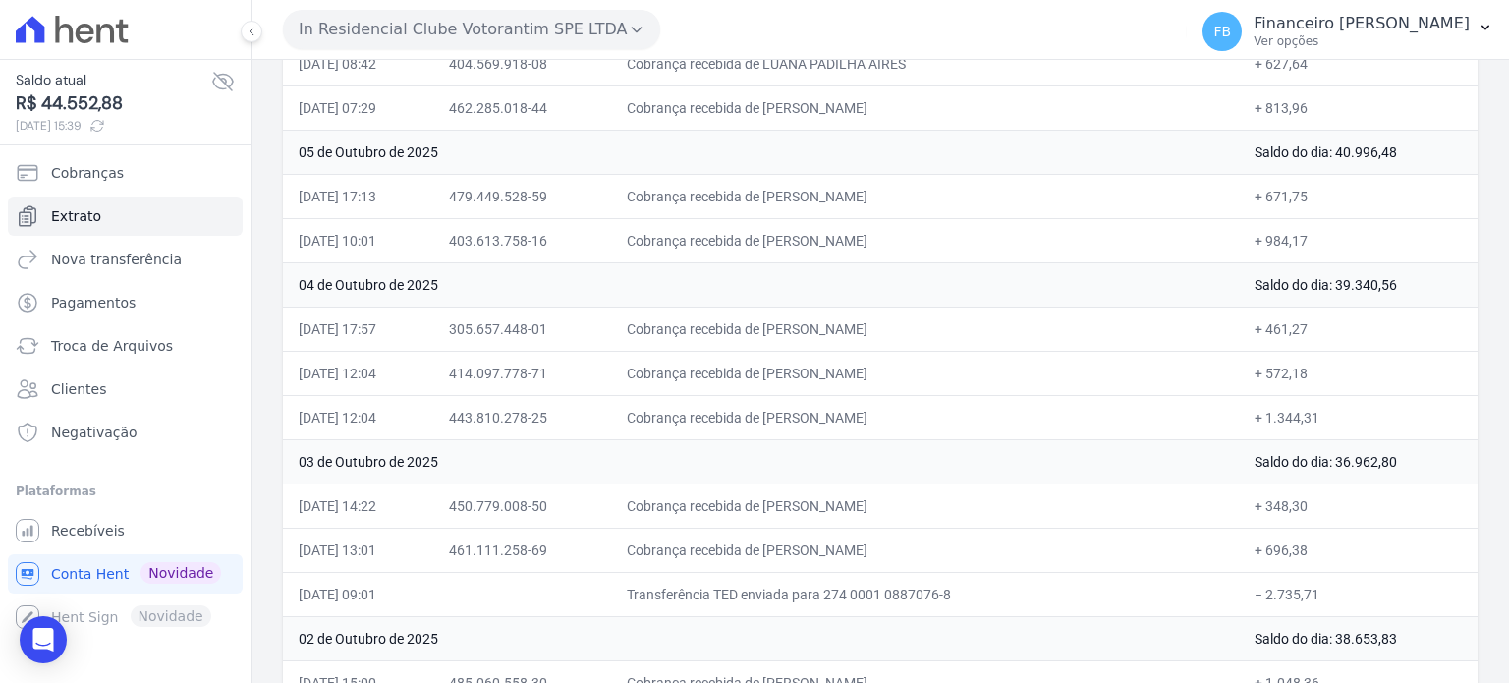
scroll to position [2947, 0]
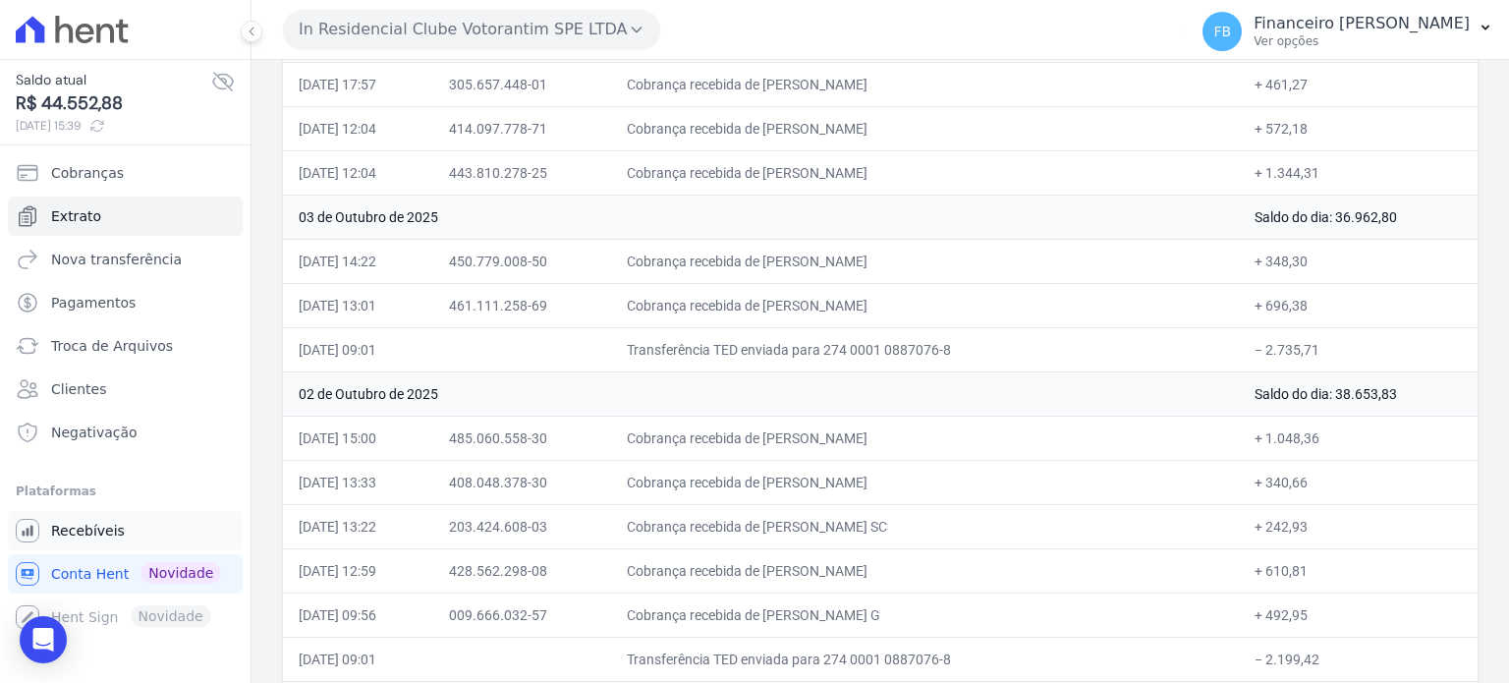
click at [117, 535] on link "Recebíveis" at bounding box center [125, 530] width 235 height 39
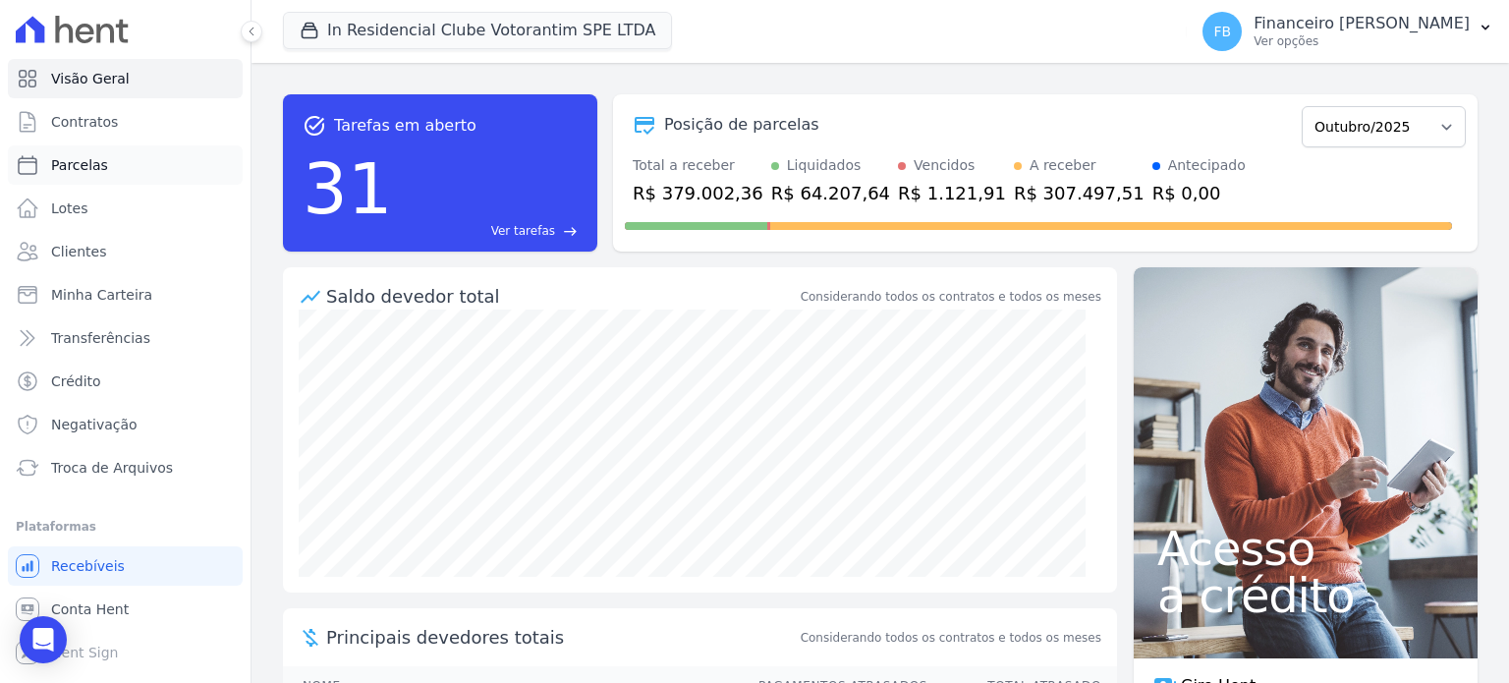
click at [112, 163] on link "Parcelas" at bounding box center [125, 164] width 235 height 39
select select
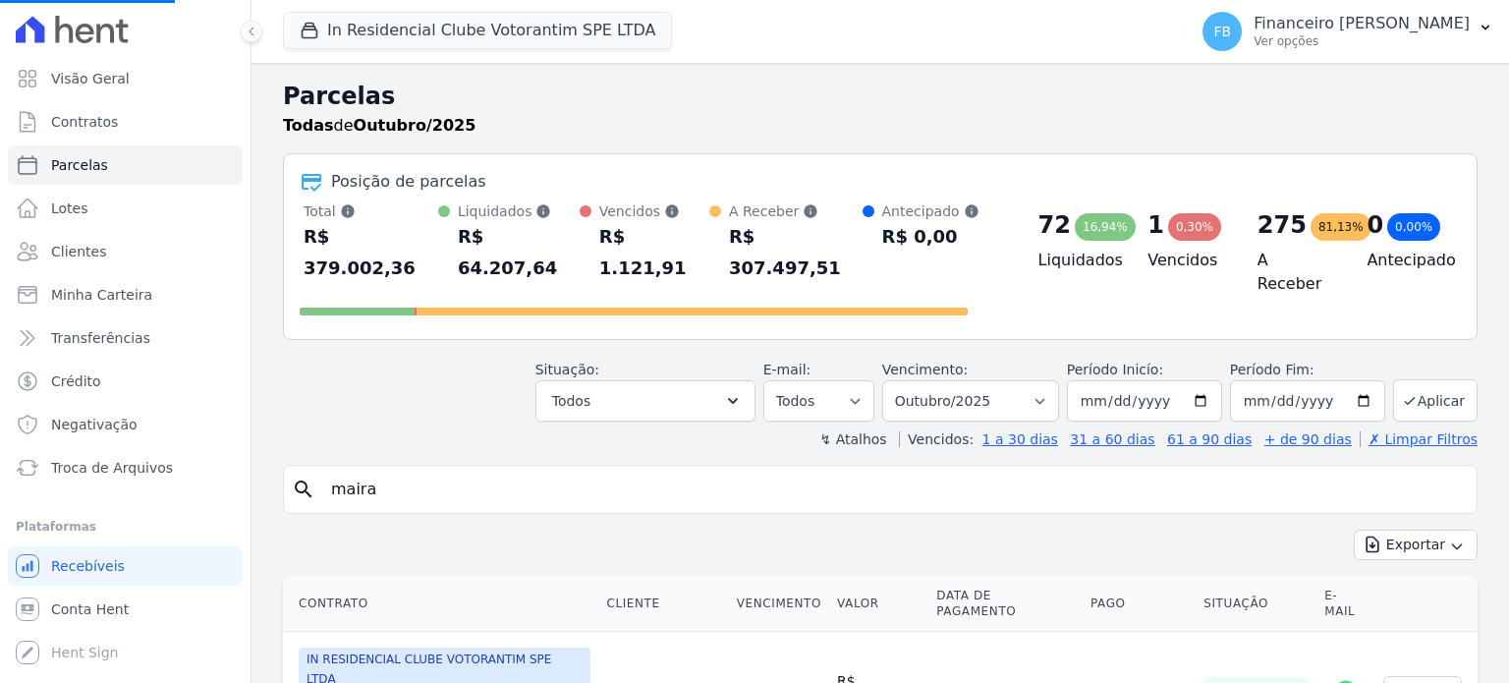
select select
click at [550, 470] on input "search" at bounding box center [893, 489] width 1149 height 39
type input "[PERSON_NAME]"
select select
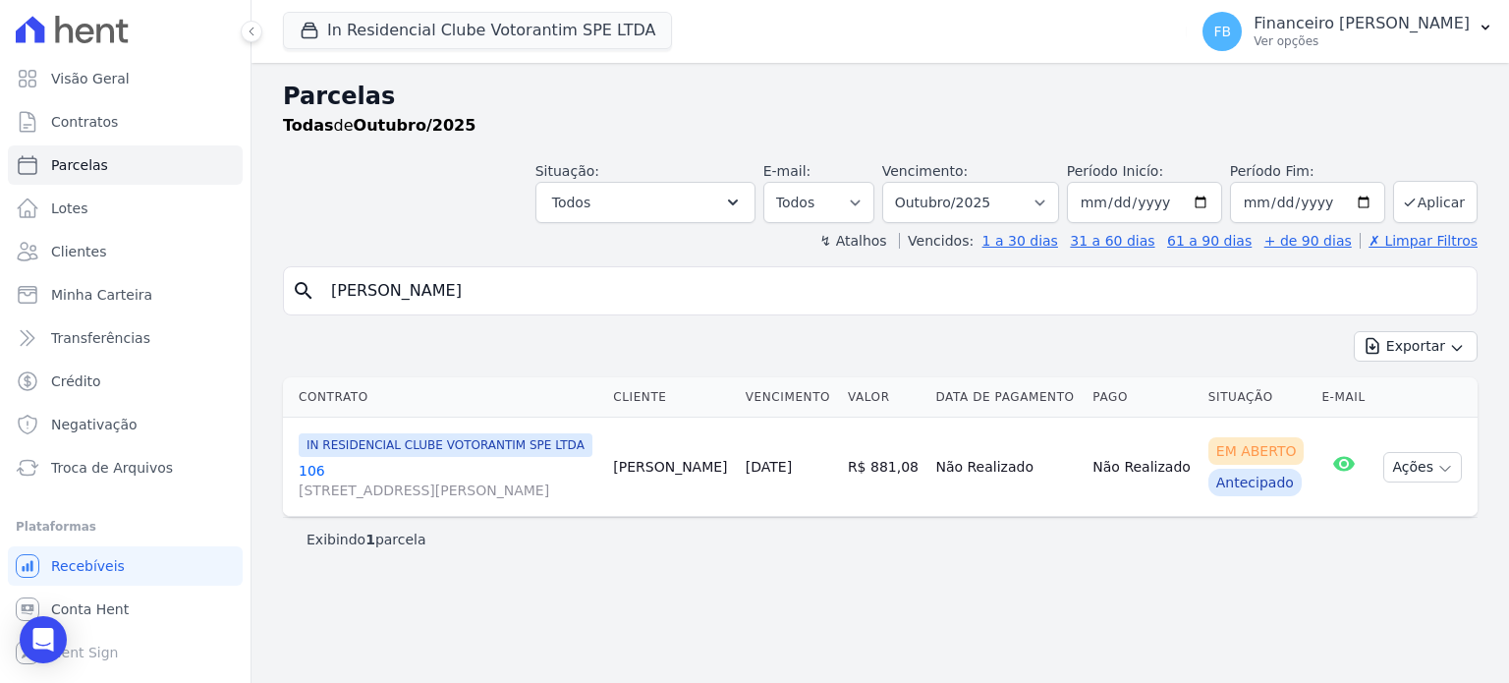
click at [314, 468] on link "106 [STREET_ADDRESS][PERSON_NAME]" at bounding box center [448, 480] width 299 height 39
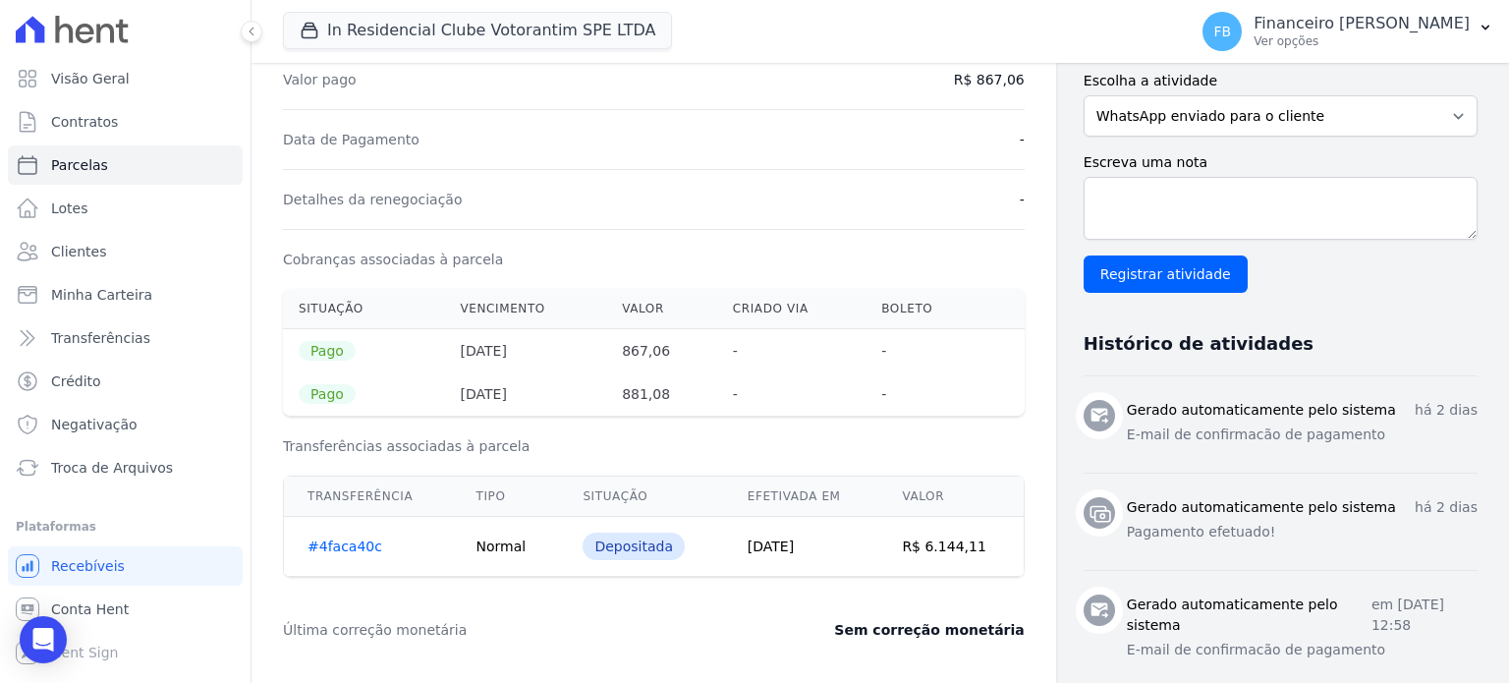
scroll to position [491, 0]
